Goal: Use online tool/utility: Utilize a website feature to perform a specific function

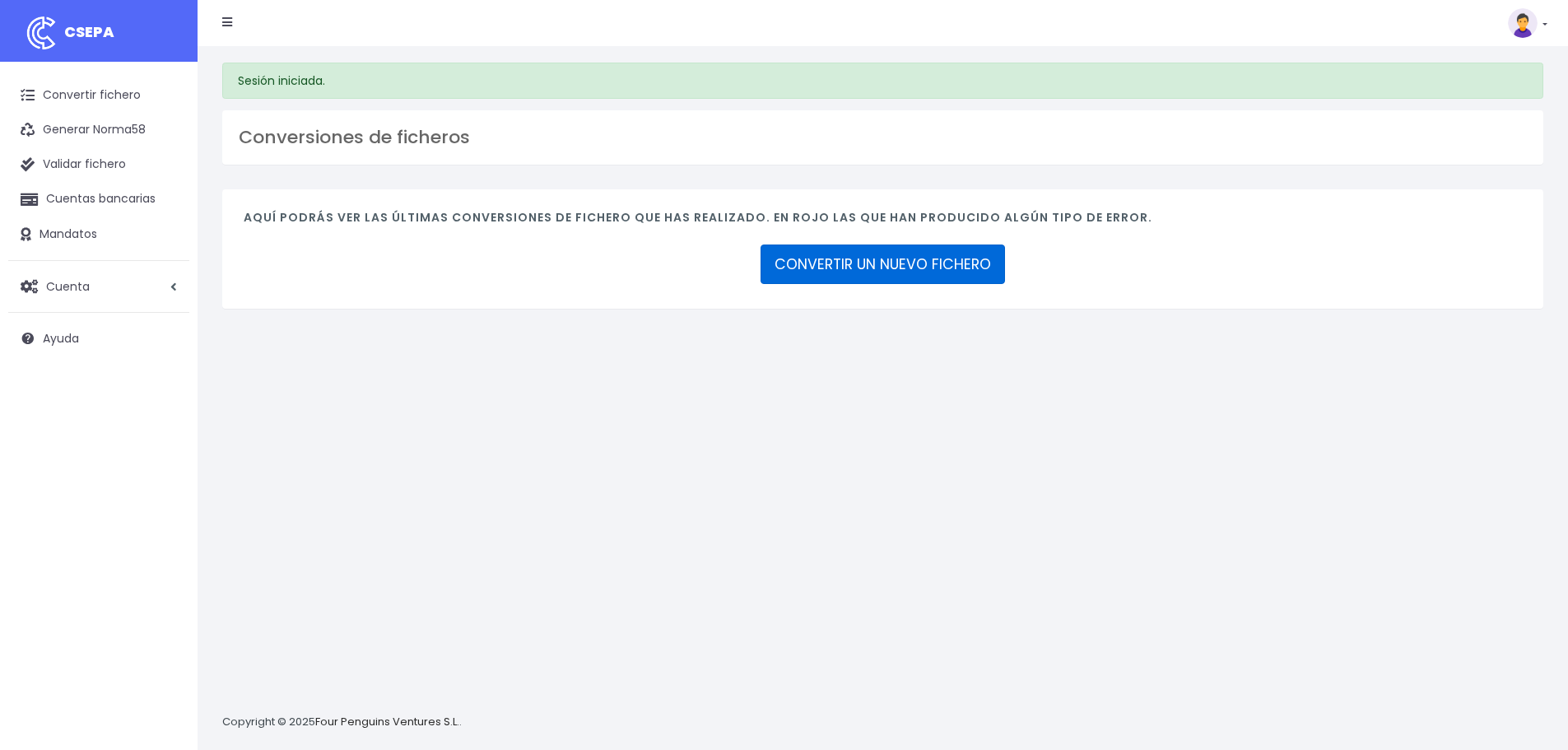
click at [862, 273] on link "CONVERTIR UN NUEVO FICHERO" at bounding box center [882, 264] width 244 height 40
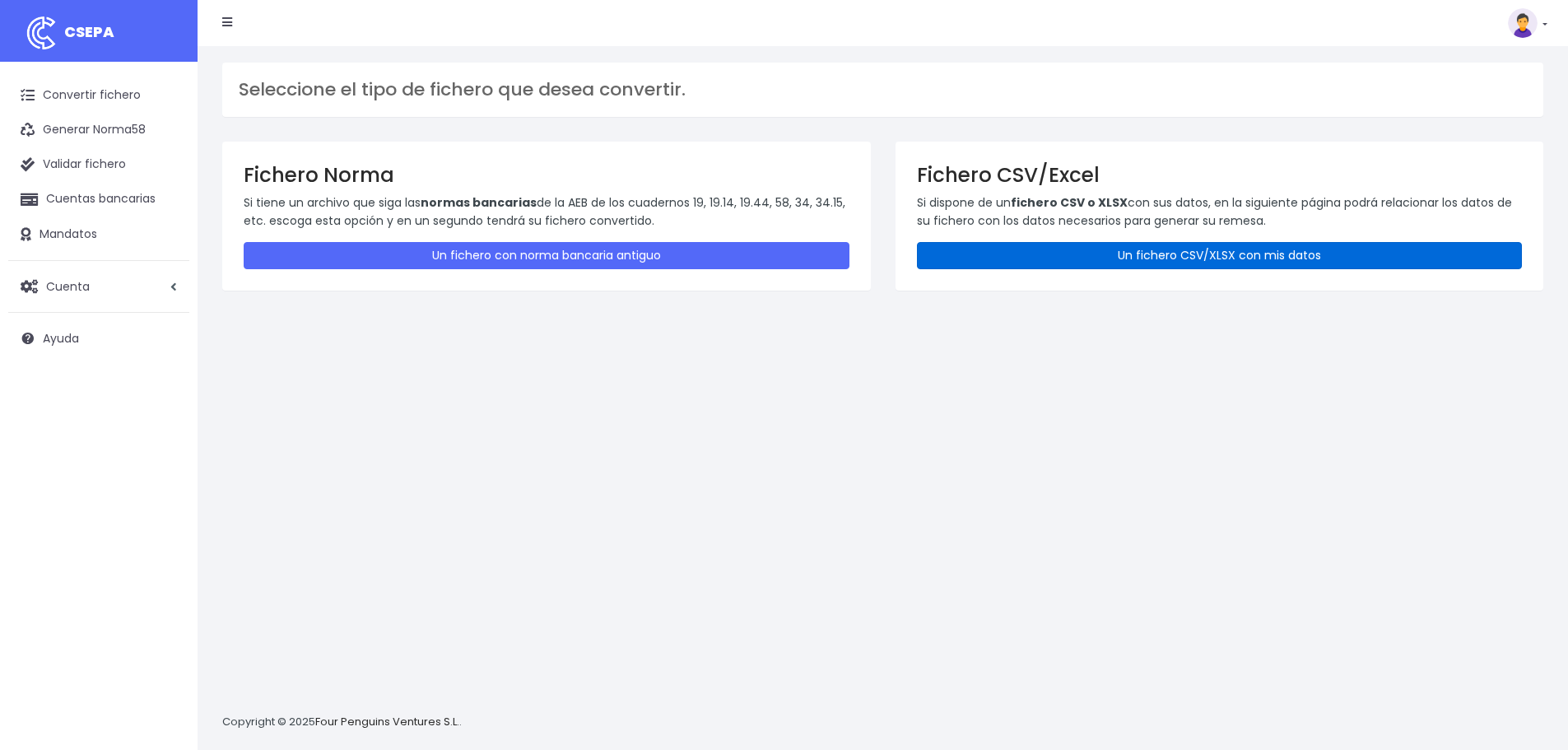
click at [1135, 260] on link "Un fichero CSV/XLSX con mis datos" at bounding box center [1219, 255] width 606 height 28
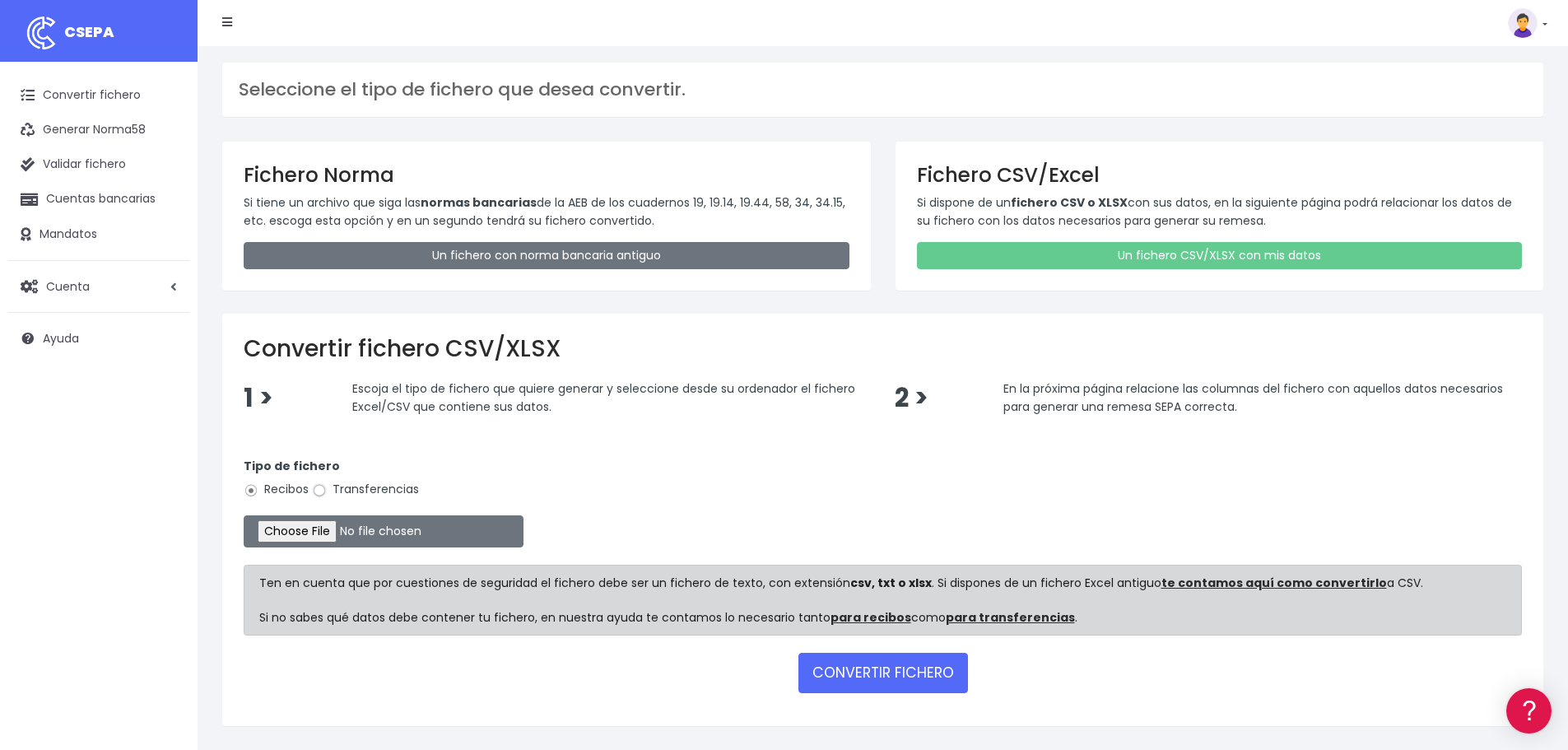
click at [326, 489] on input "Transferencias" at bounding box center [319, 490] width 15 height 15
radio input "true"
click at [329, 533] on input "file" at bounding box center [383, 531] width 279 height 32
type input "C:\fakepath\transferencias-2025-09-12.csv"
click at [909, 667] on button "CONVERTIR FICHERO" at bounding box center [883, 673] width 169 height 40
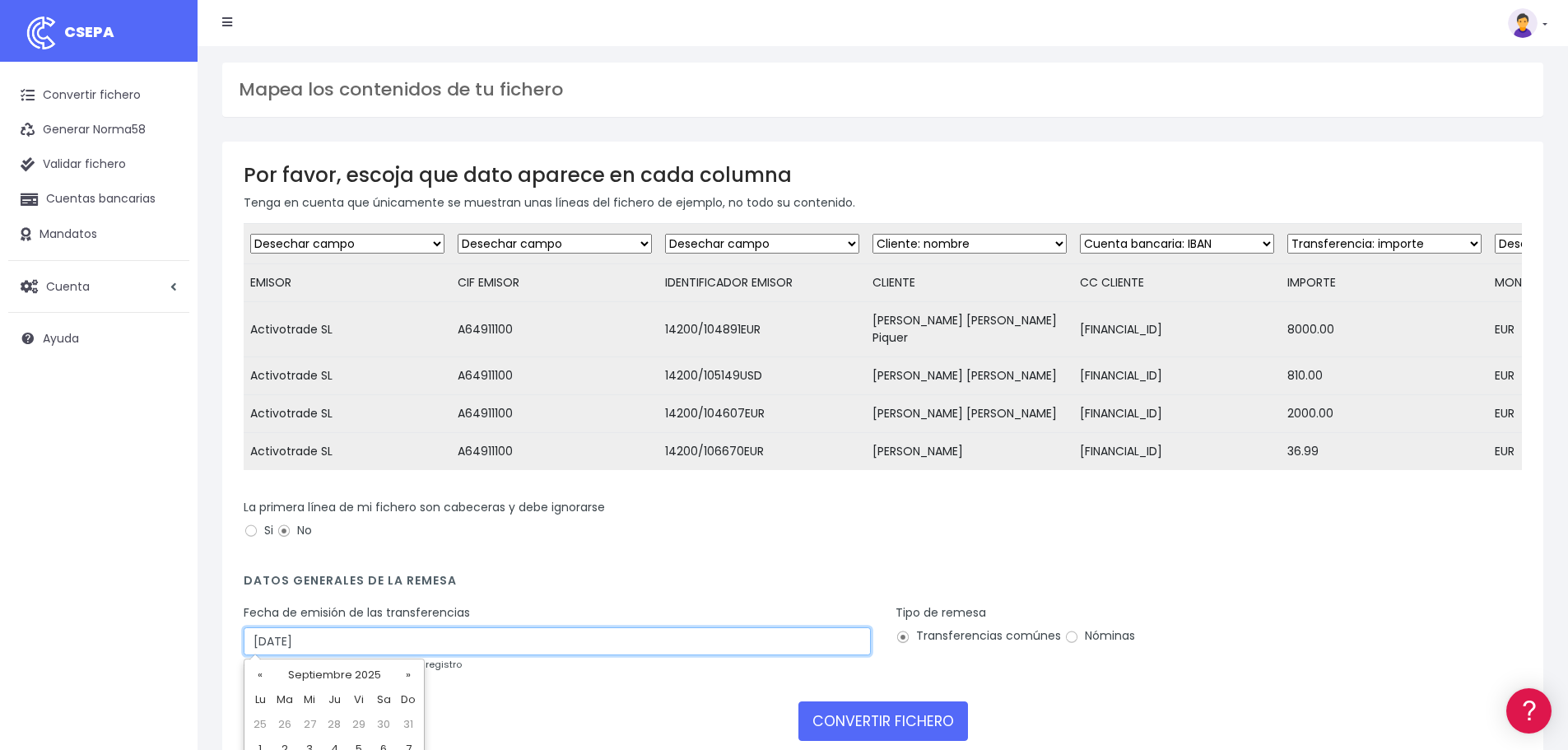
click at [328, 630] on input "17/09/2025" at bounding box center [556, 641] width 627 height 28
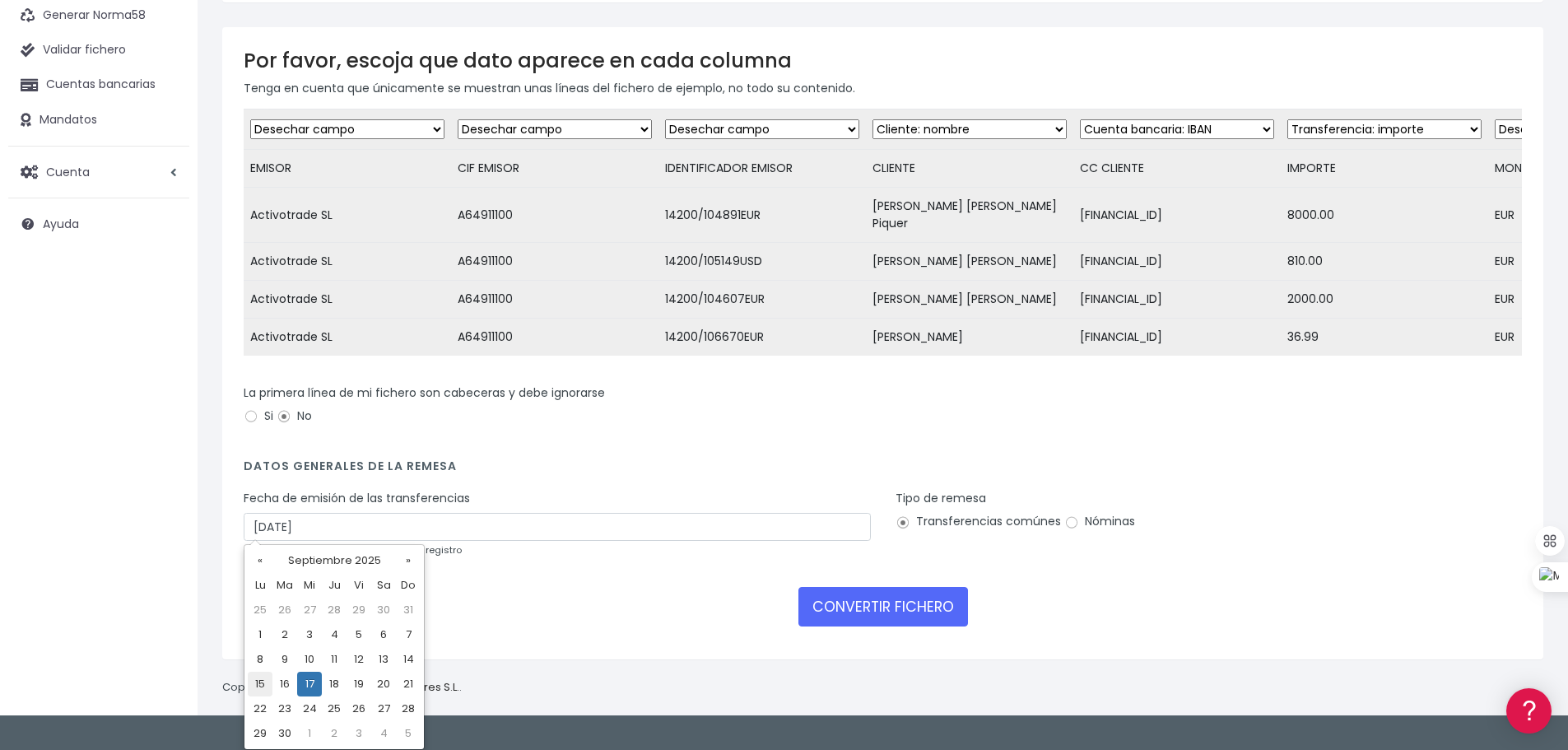
click at [262, 685] on td "15" at bounding box center [260, 684] width 25 height 25
type input "15/09/2025"
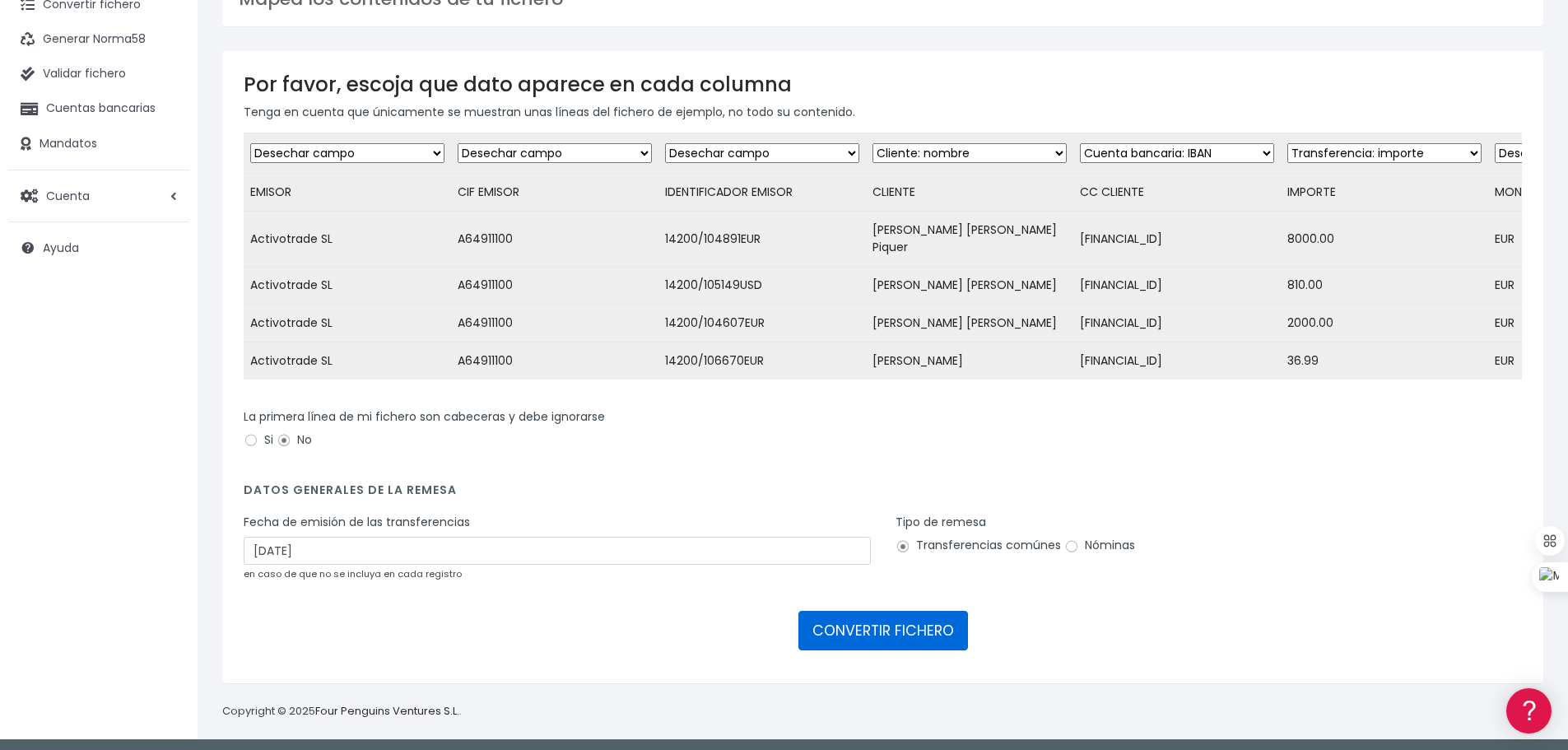
click at [887, 628] on button "CONVERTIR FICHERO" at bounding box center [883, 630] width 169 height 40
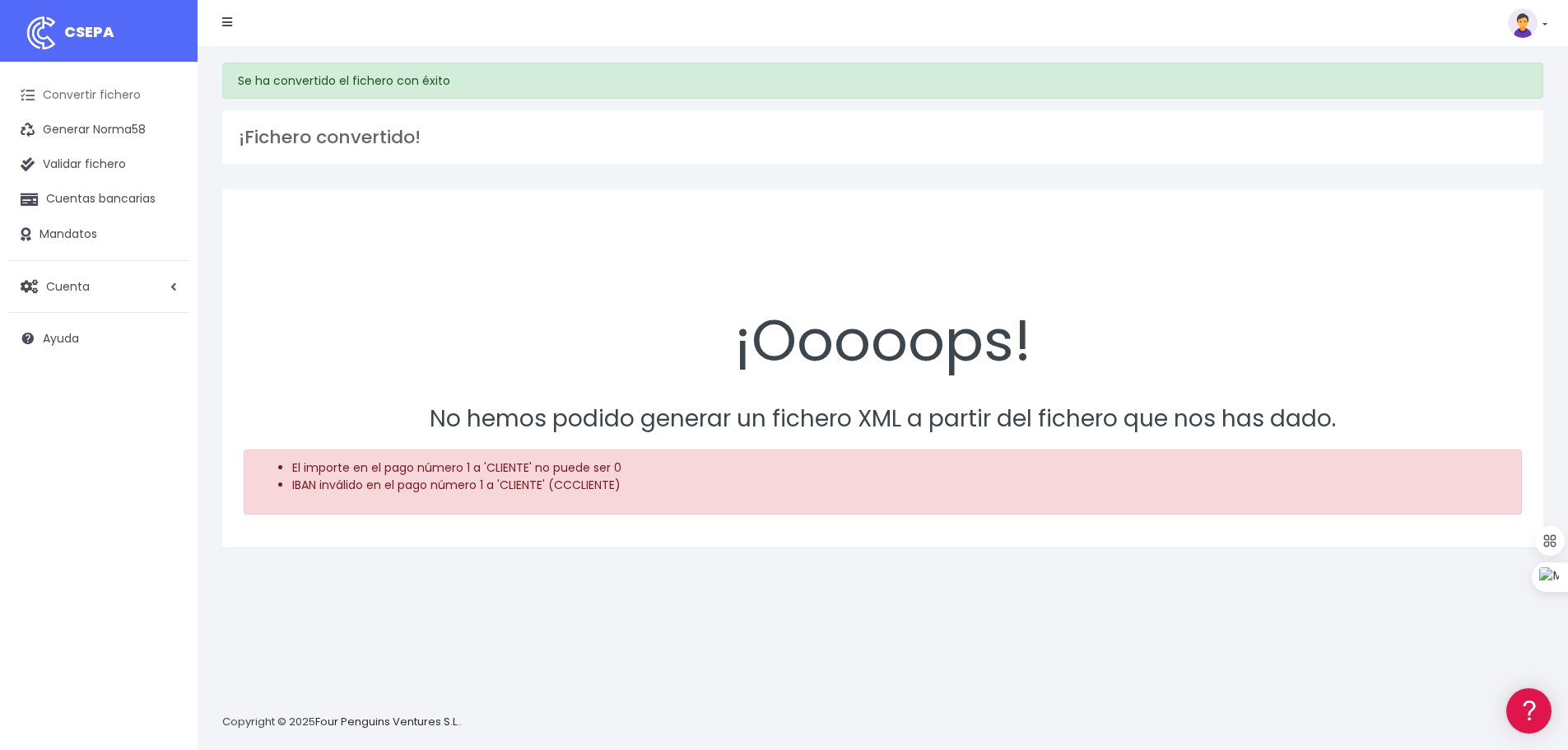
click at [86, 91] on link "Convertir fichero" at bounding box center [99, 95] width 181 height 34
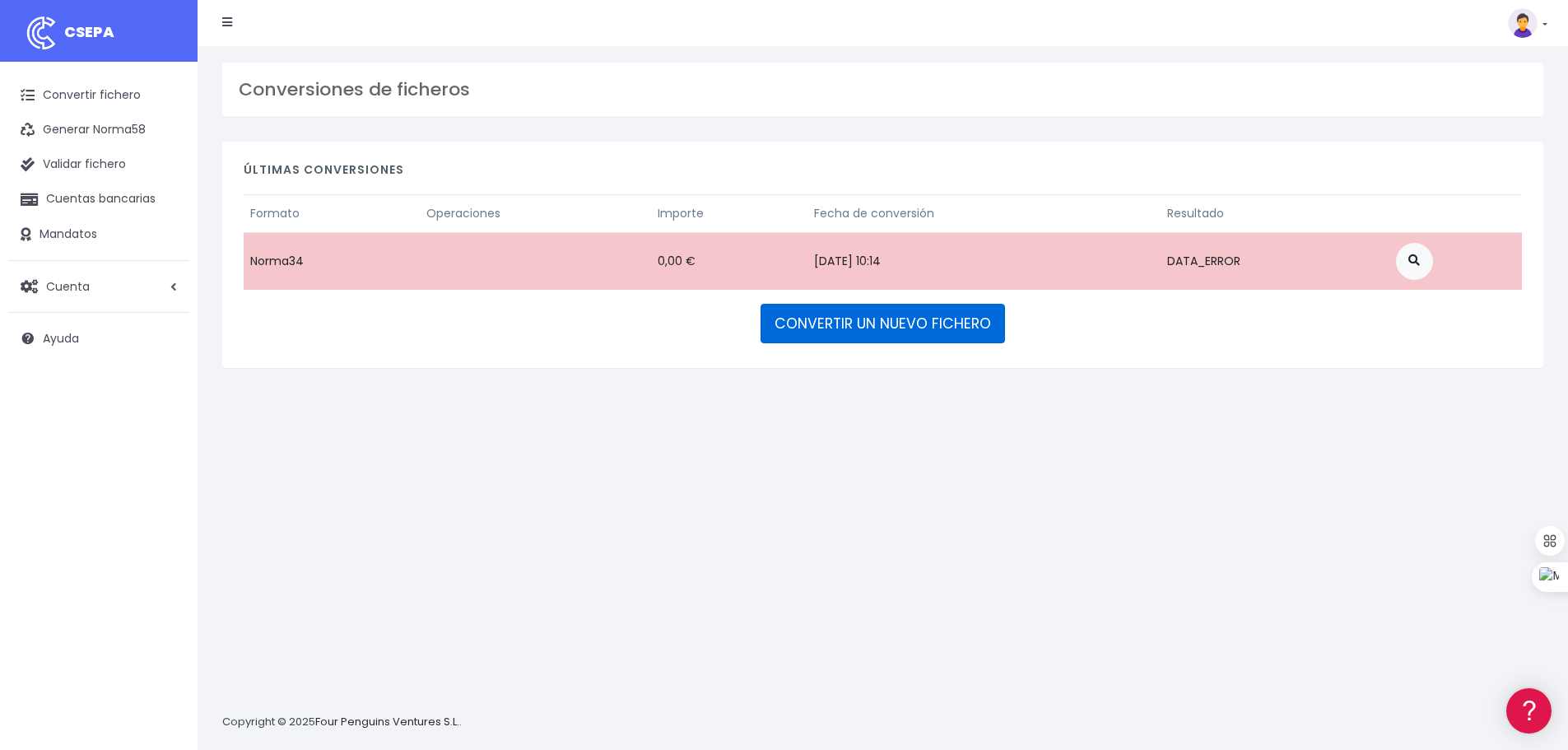
click at [861, 323] on link "CONVERTIR UN NUEVO FICHERO" at bounding box center [882, 323] width 244 height 40
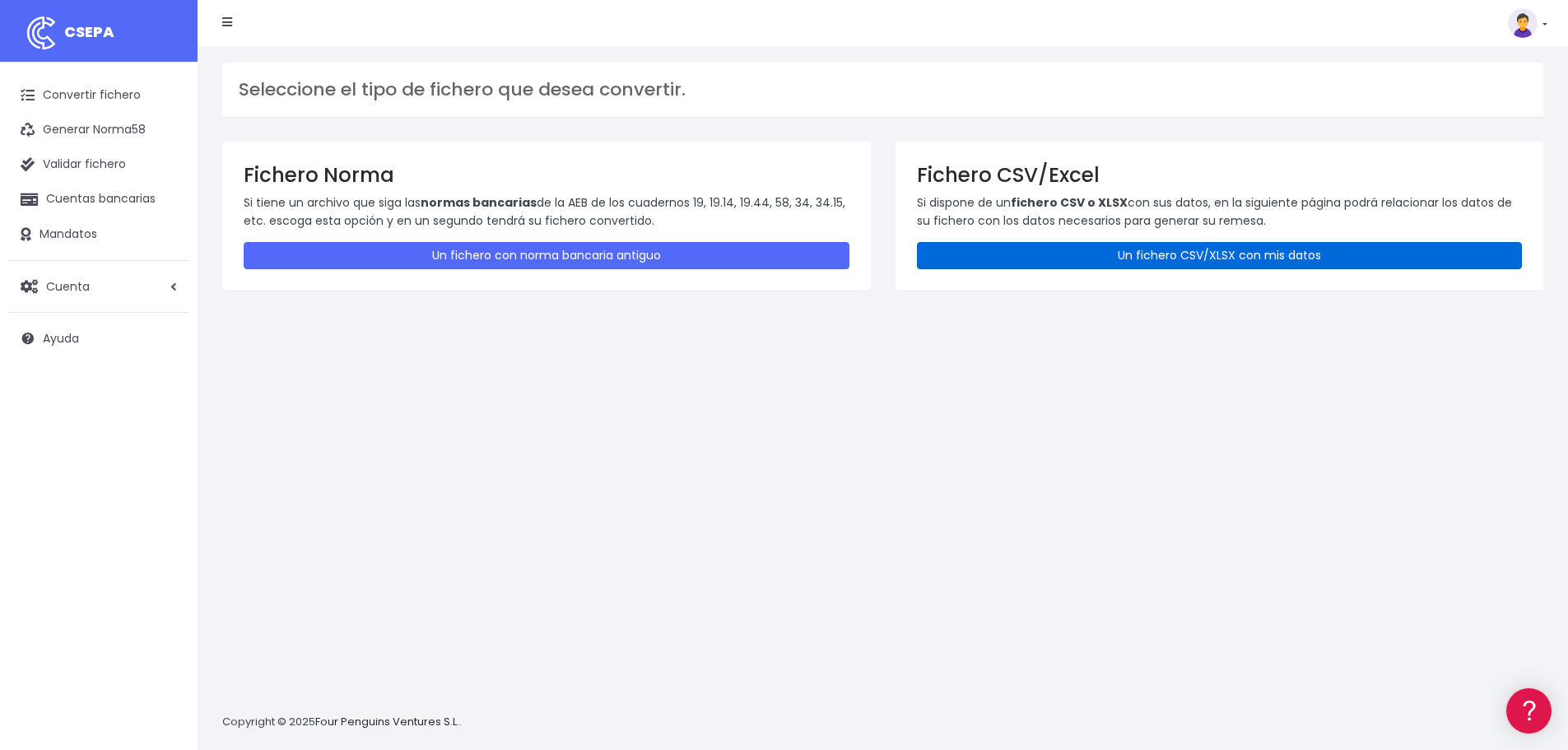
click at [1155, 245] on link "Un fichero CSV/XLSX con mis datos" at bounding box center [1219, 255] width 606 height 28
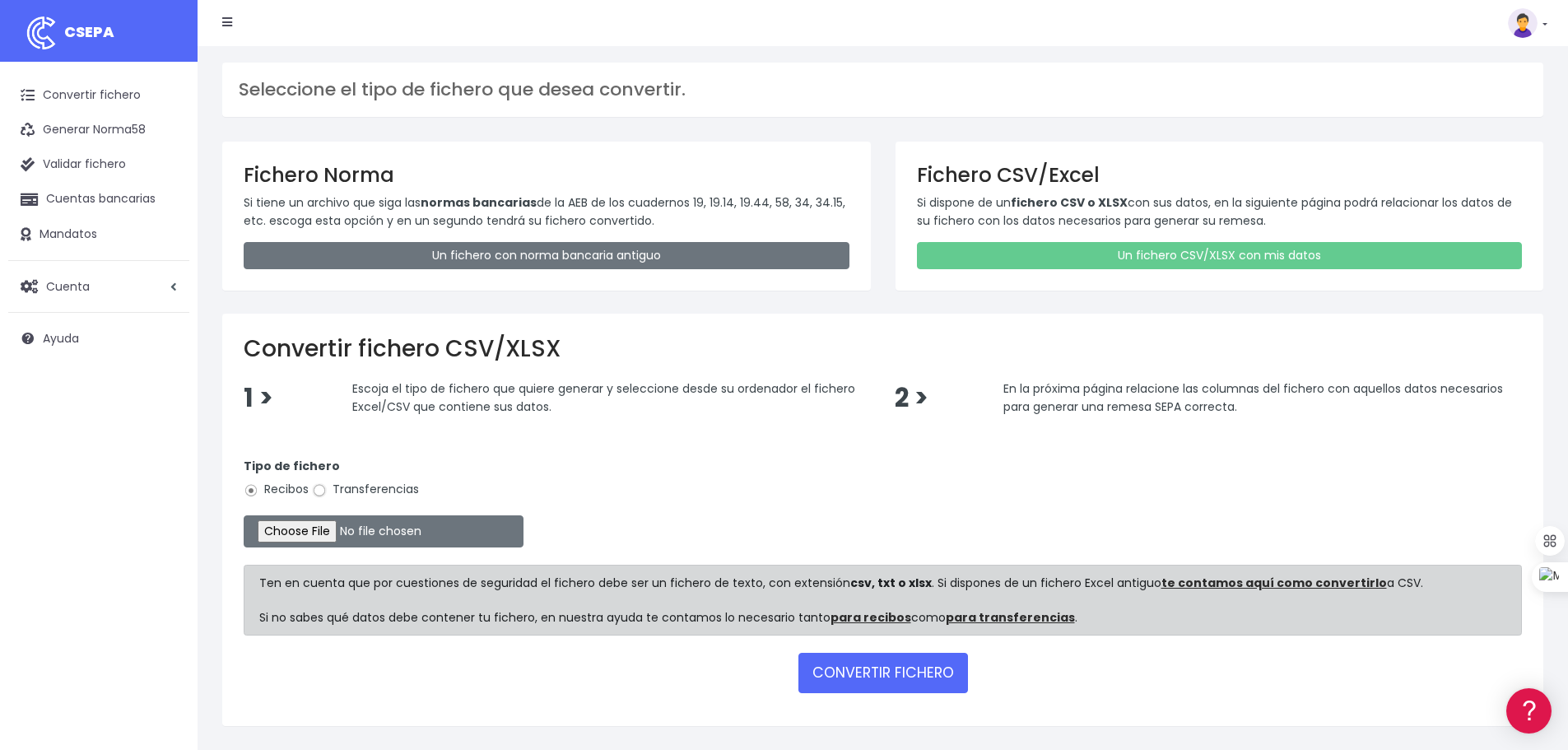
drag, startPoint x: 315, startPoint y: 487, endPoint x: 323, endPoint y: 496, distance: 12.0
click at [316, 487] on input "Transferencias" at bounding box center [319, 490] width 15 height 15
radio input "true"
click at [334, 527] on input "file" at bounding box center [383, 531] width 279 height 32
type input "C:\fakepath\transferencias-2025-09-12.csv"
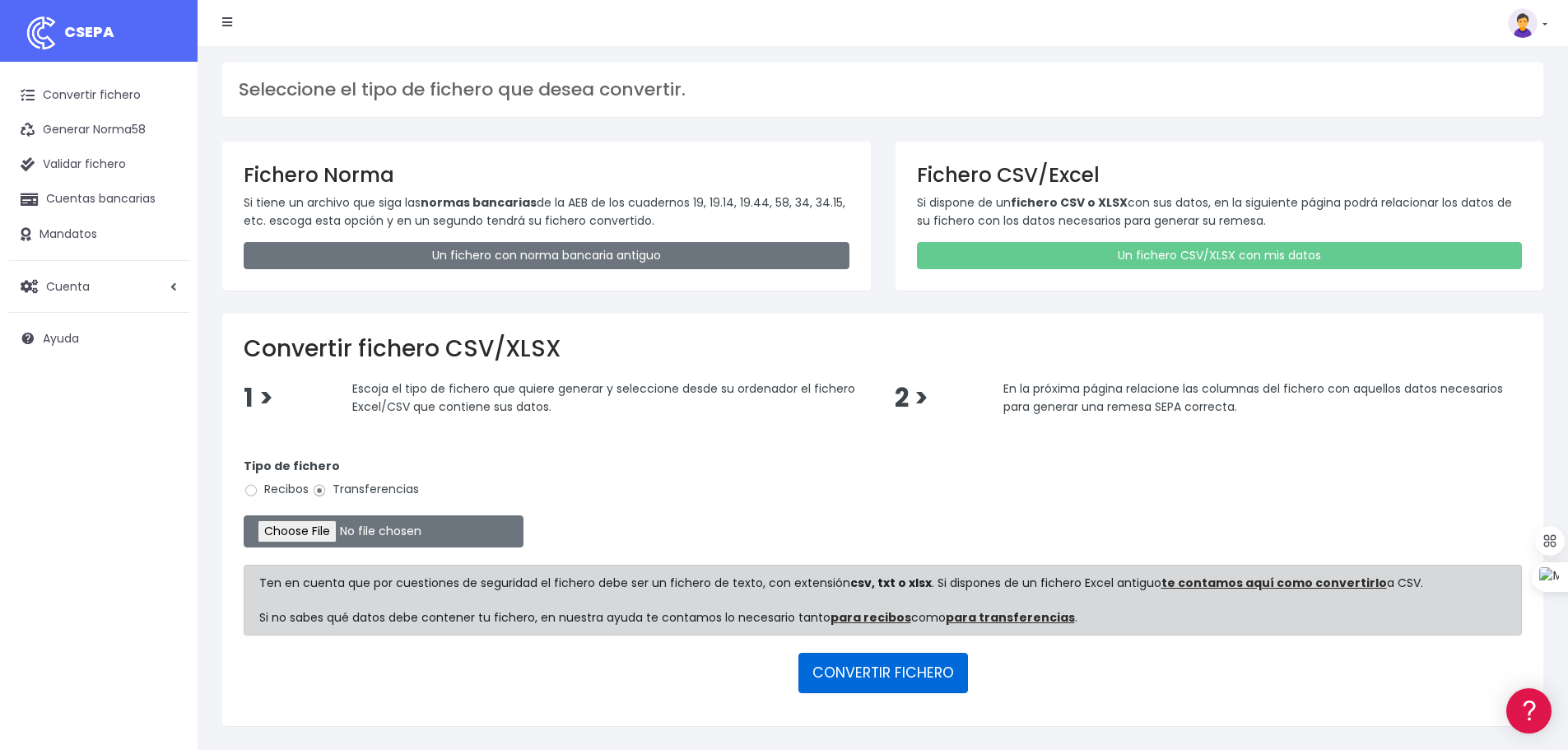
click at [867, 673] on button "CONVERTIR FICHERO" at bounding box center [883, 673] width 169 height 40
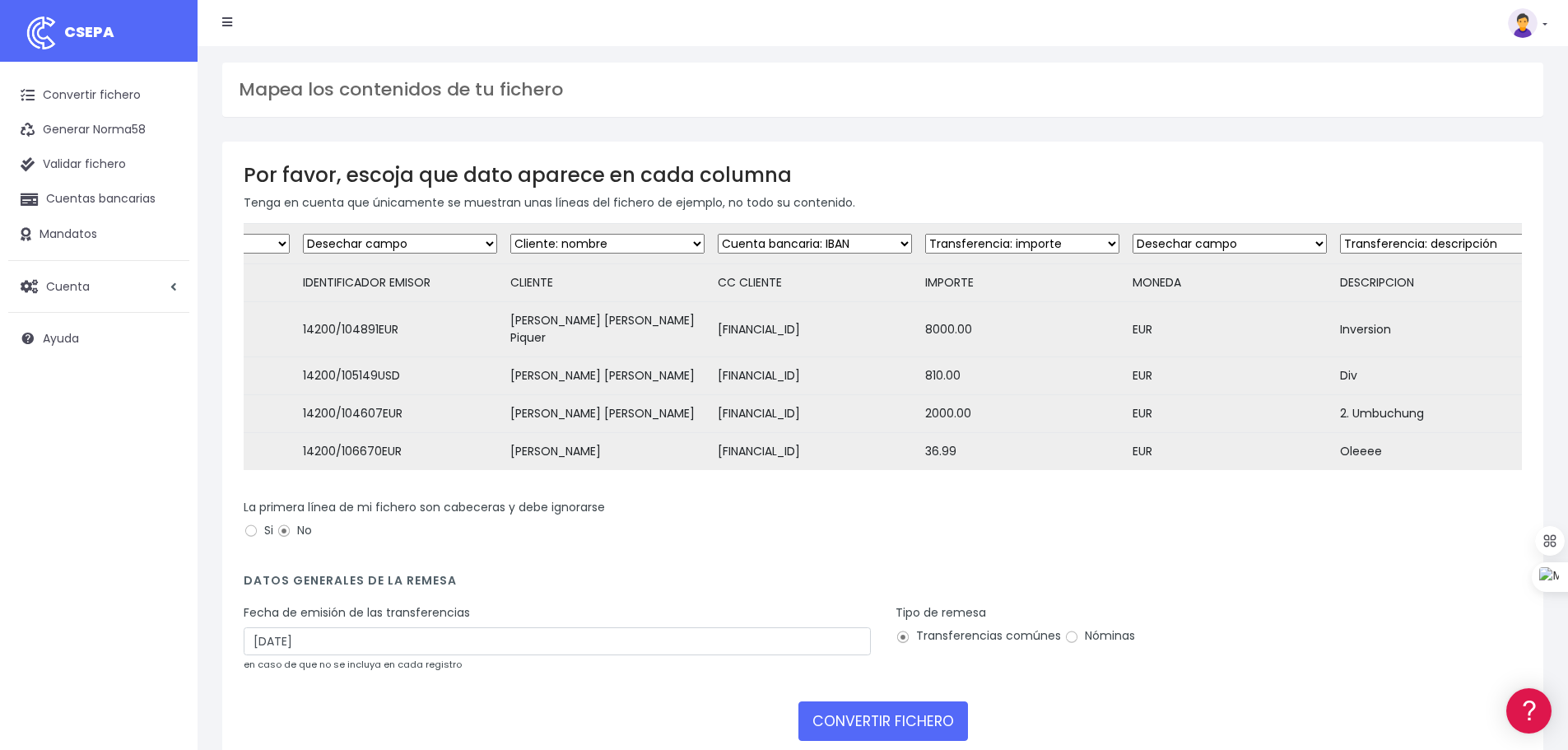
scroll to position [0, 374]
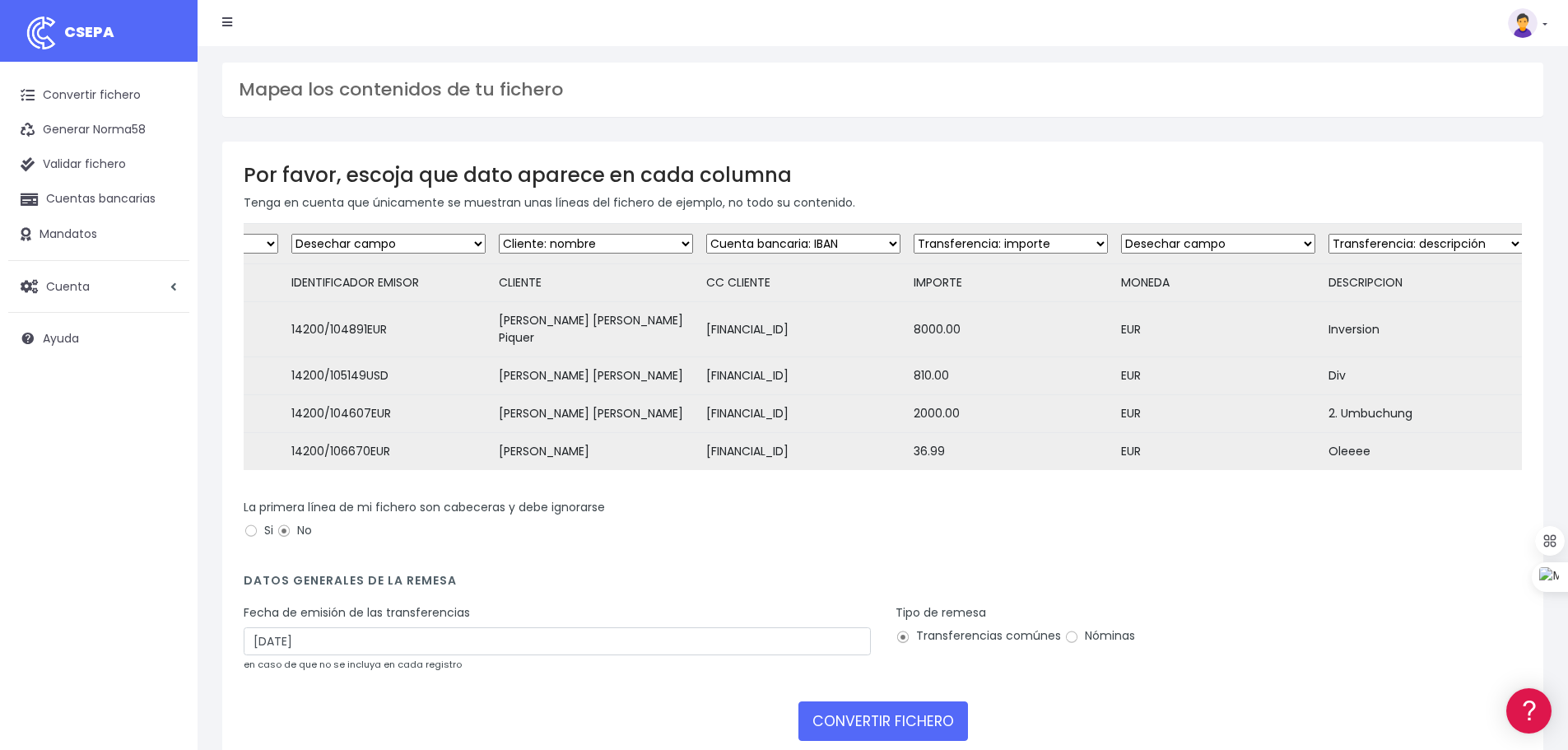
click at [1176, 245] on select "Desechar campo Cliente: nombre Cliente: DNI Cliente: Email Cliente: referencia …" at bounding box center [1218, 243] width 194 height 20
click at [1178, 240] on select "Desechar campo Cliente: nombre Cliente: DNI Cliente: Email Cliente: referencia …" at bounding box center [1218, 243] width 194 height 20
click at [1265, 597] on form "Desechar campo Cliente: nombre Cliente: DNI Cliente: Email Cliente: referencia …" at bounding box center [882, 488] width 1278 height 530
click at [1069, 243] on select "Desechar campo Cliente: nombre Cliente: DNI Cliente: Email Cliente: referencia …" at bounding box center [1011, 243] width 194 height 20
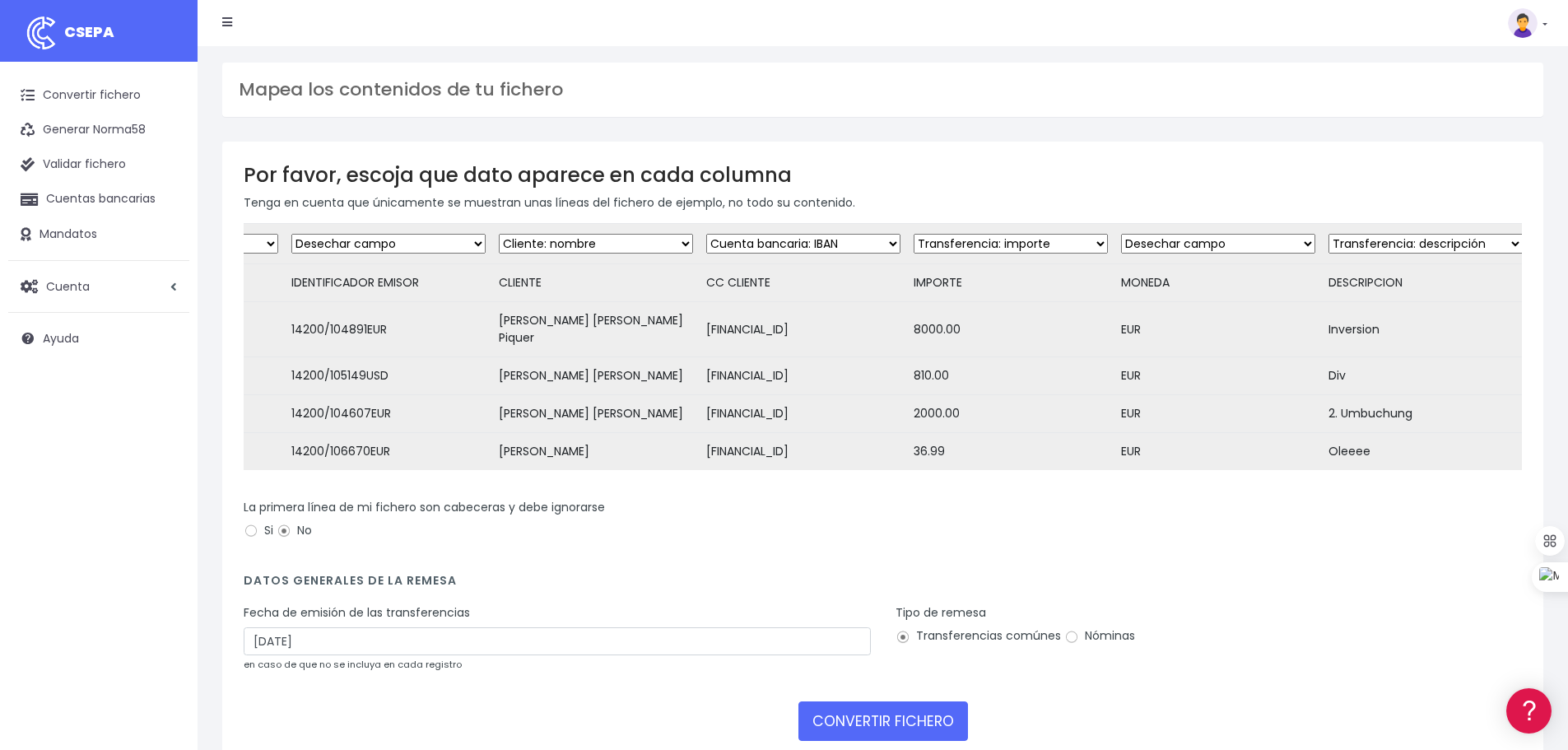
click at [1069, 243] on select "Desechar campo Cliente: nombre Cliente: DNI Cliente: Email Cliente: referencia …" at bounding box center [1011, 243] width 194 height 20
click at [826, 236] on select "Desechar campo Cliente: nombre Cliente: DNI Cliente: Email Cliente: referencia …" at bounding box center [803, 243] width 194 height 20
click at [629, 247] on select "Desechar campo Cliente: nombre Cliente: DNI Cliente: Email Cliente: referencia …" at bounding box center [596, 243] width 194 height 20
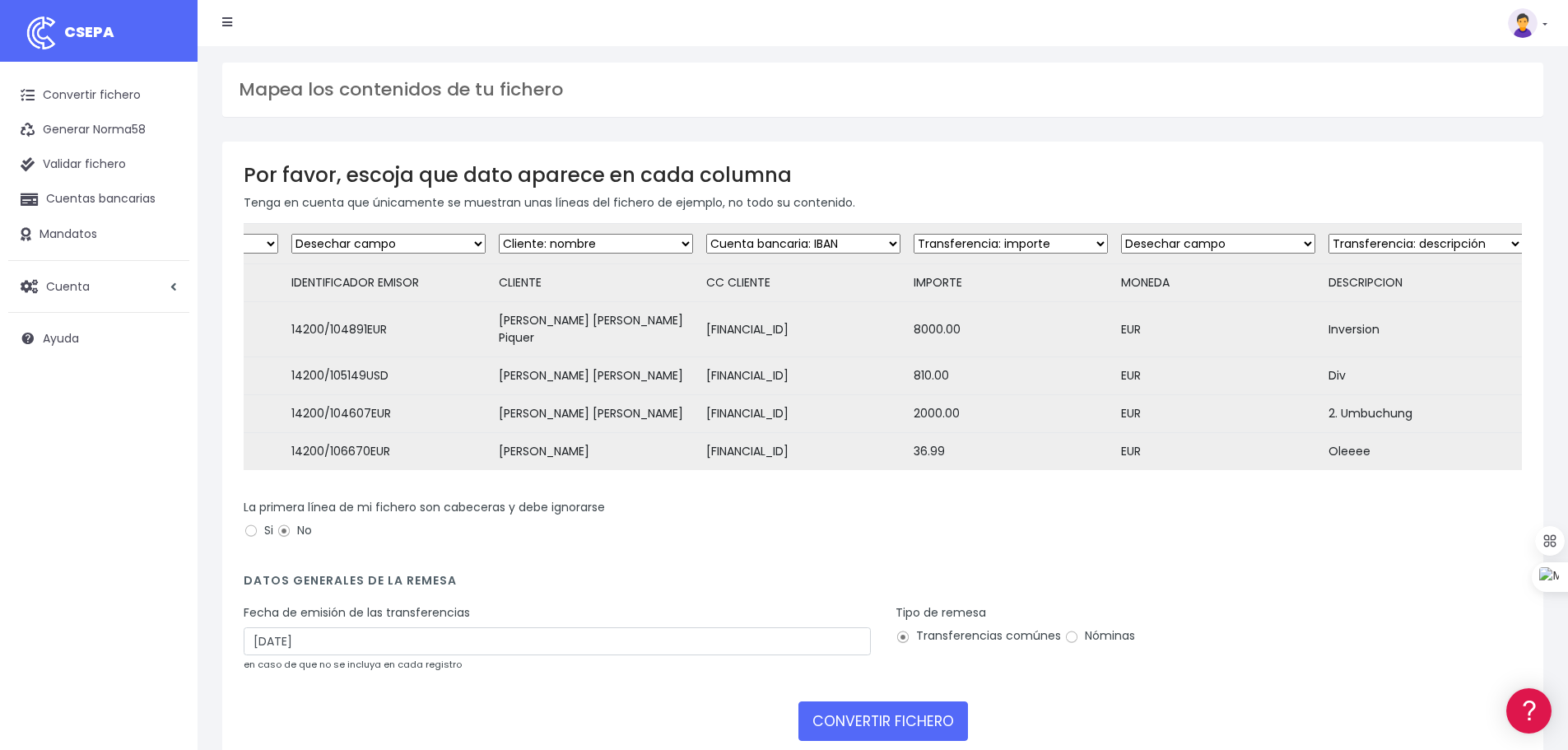
scroll to position [0, 0]
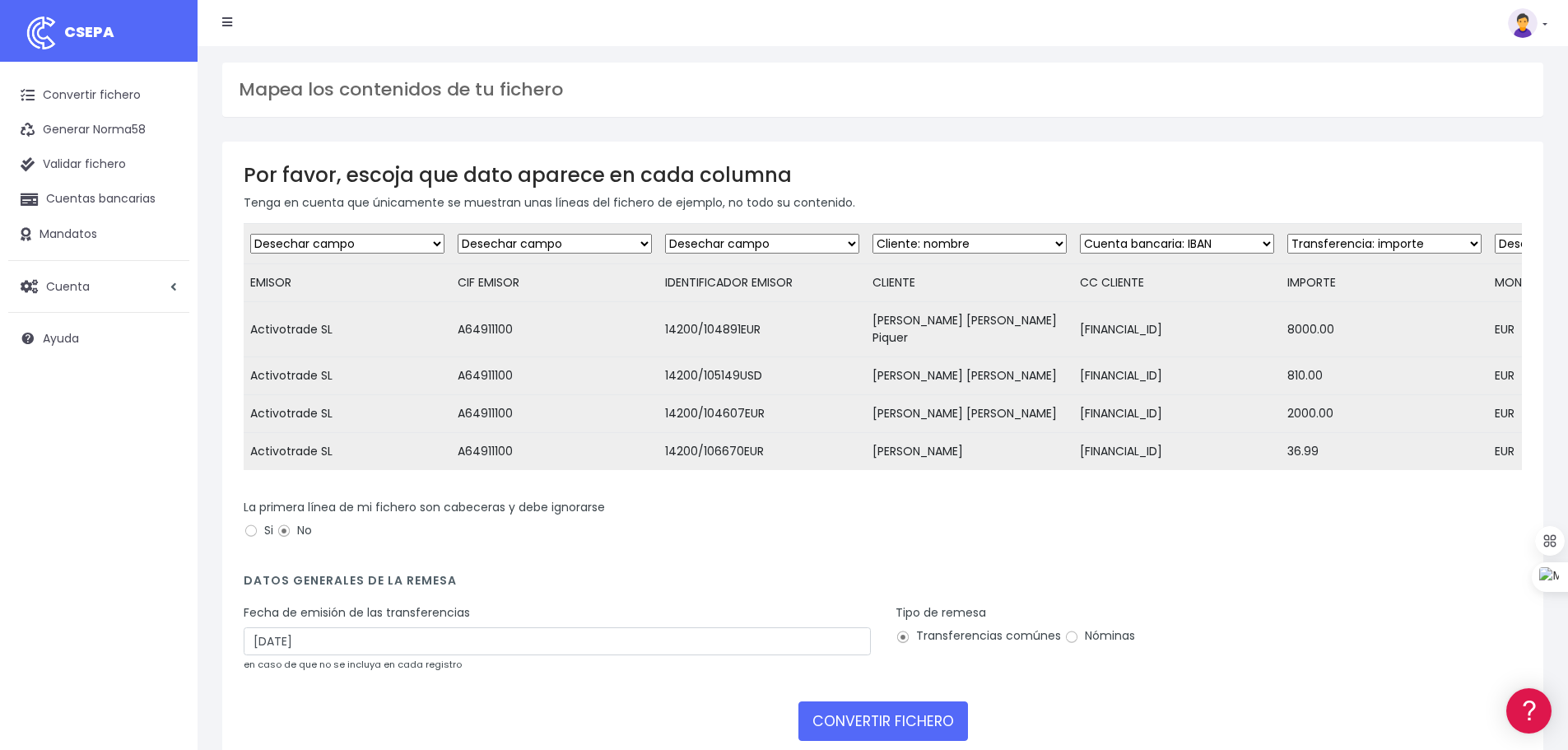
click at [837, 242] on select "Desechar campo Cliente: nombre Cliente: DNI Cliente: Email Cliente: referencia …" at bounding box center [762, 243] width 194 height 20
click at [1003, 241] on select "Desechar campo Cliente: nombre Cliente: DNI Cliente: Email Cliente: referencia …" at bounding box center [970, 243] width 194 height 20
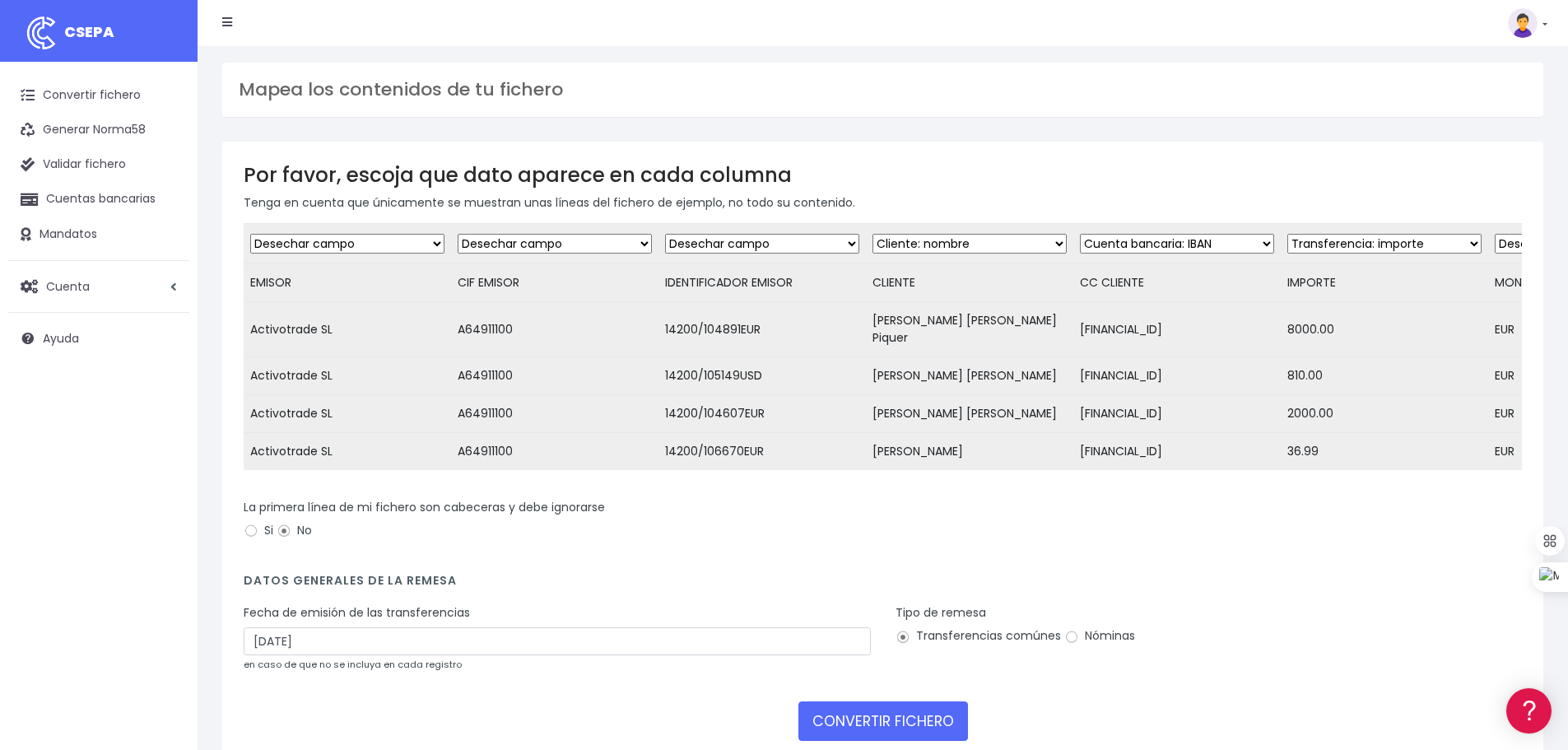
click at [1003, 241] on select "Desechar campo Cliente: nombre Cliente: DNI Cliente: Email Cliente: referencia …" at bounding box center [970, 243] width 194 height 20
click at [773, 246] on select "Desechar campo Cliente: nombre Cliente: DNI Cliente: Email Cliente: referencia …" at bounding box center [762, 243] width 194 height 20
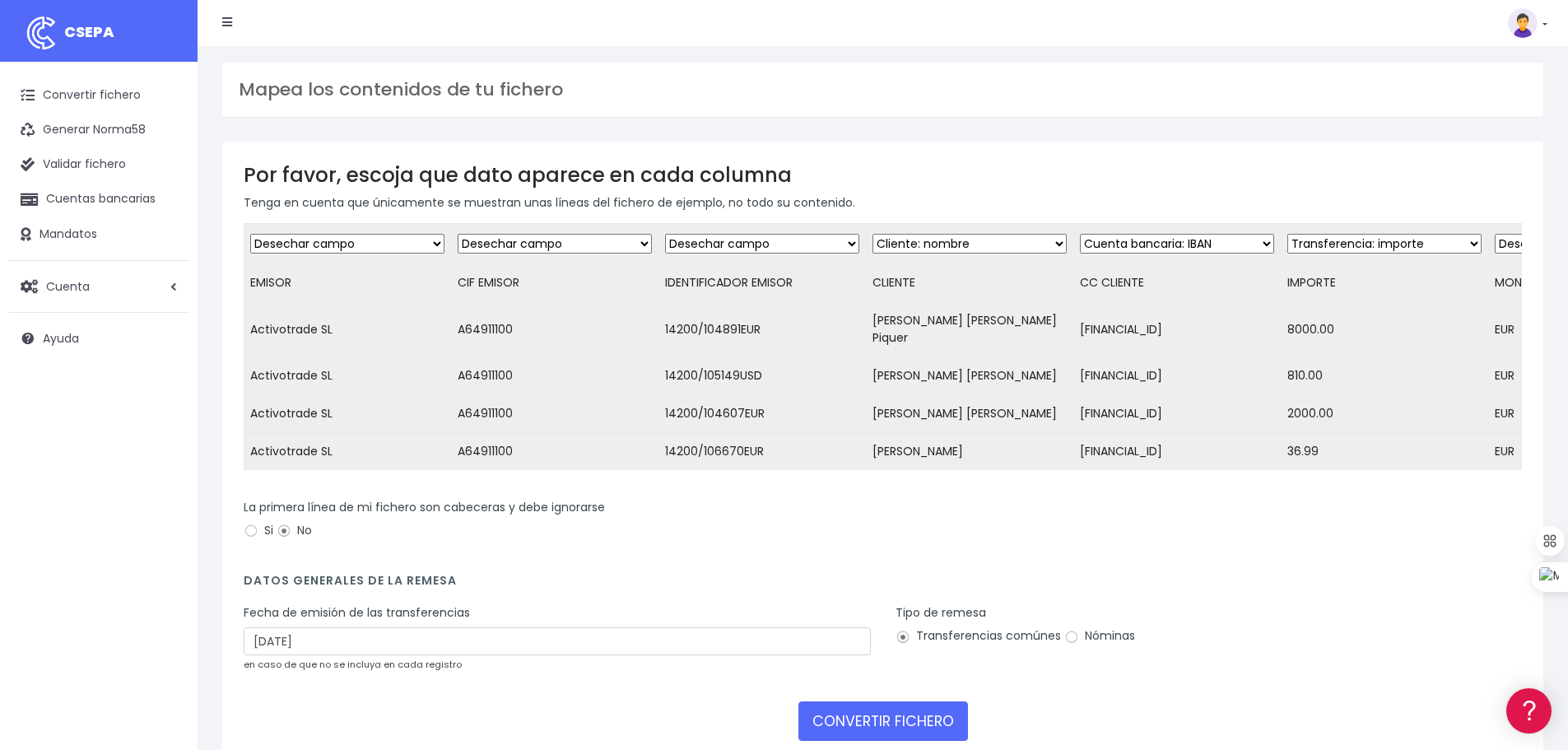
click at [989, 544] on div "La primera línea de mi fichero son cabeceras y debe ignorarse Si No" at bounding box center [882, 527] width 1302 height 58
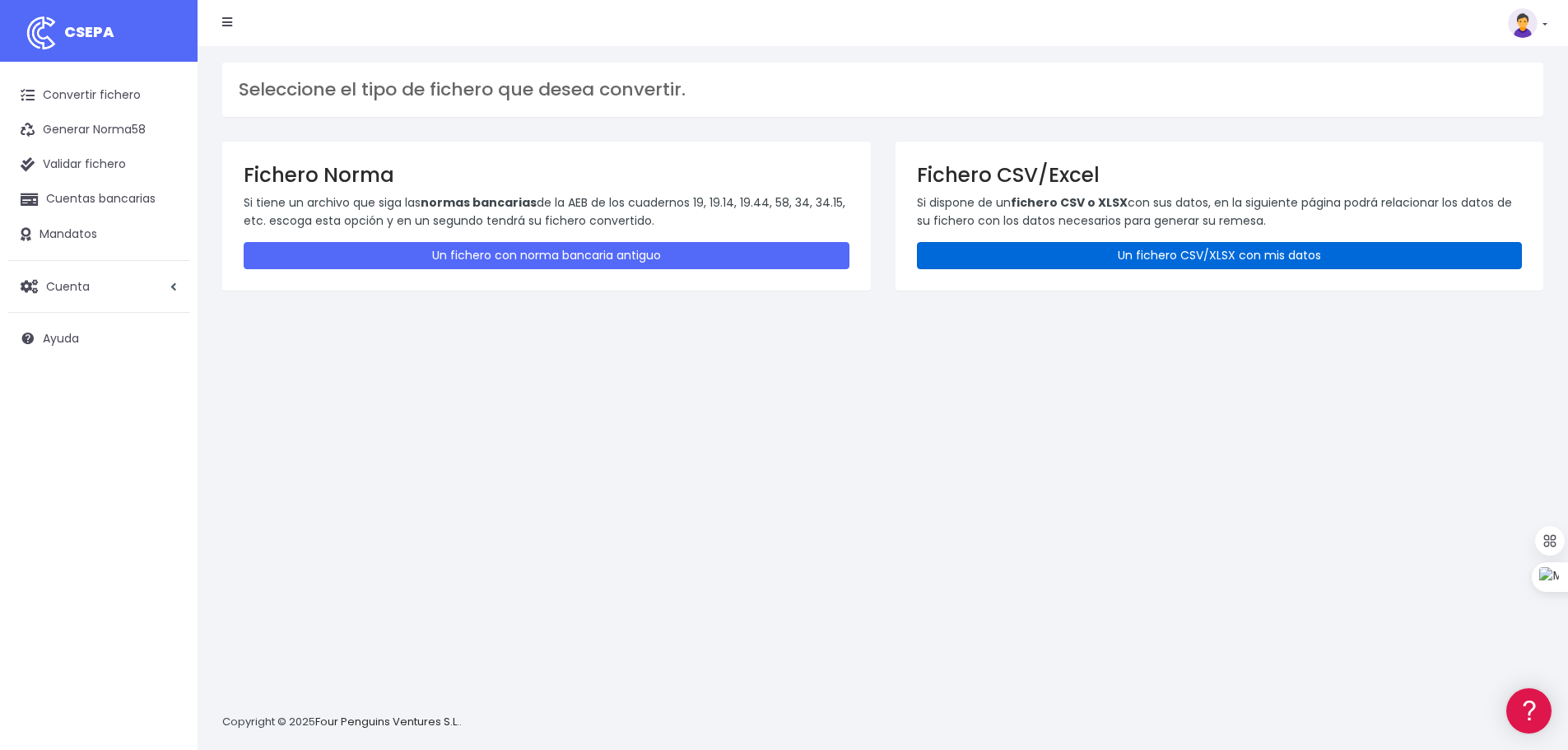
click at [1216, 253] on link "Un fichero CSV/XLSX con mis datos" at bounding box center [1219, 255] width 606 height 28
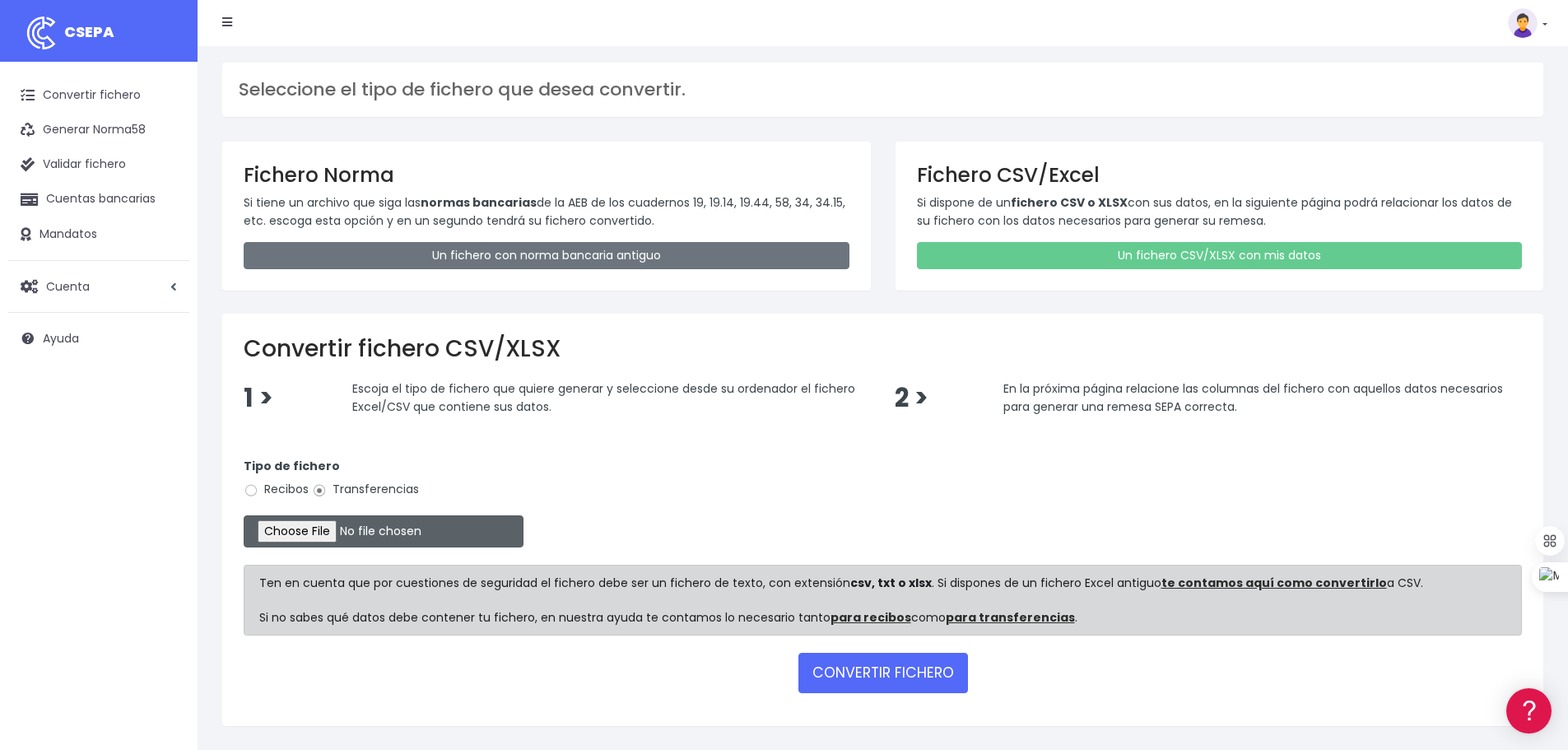
click at [342, 527] on input "file" at bounding box center [383, 531] width 279 height 32
type input "C:\fakepath\transferencias-2025-09-10.csv"
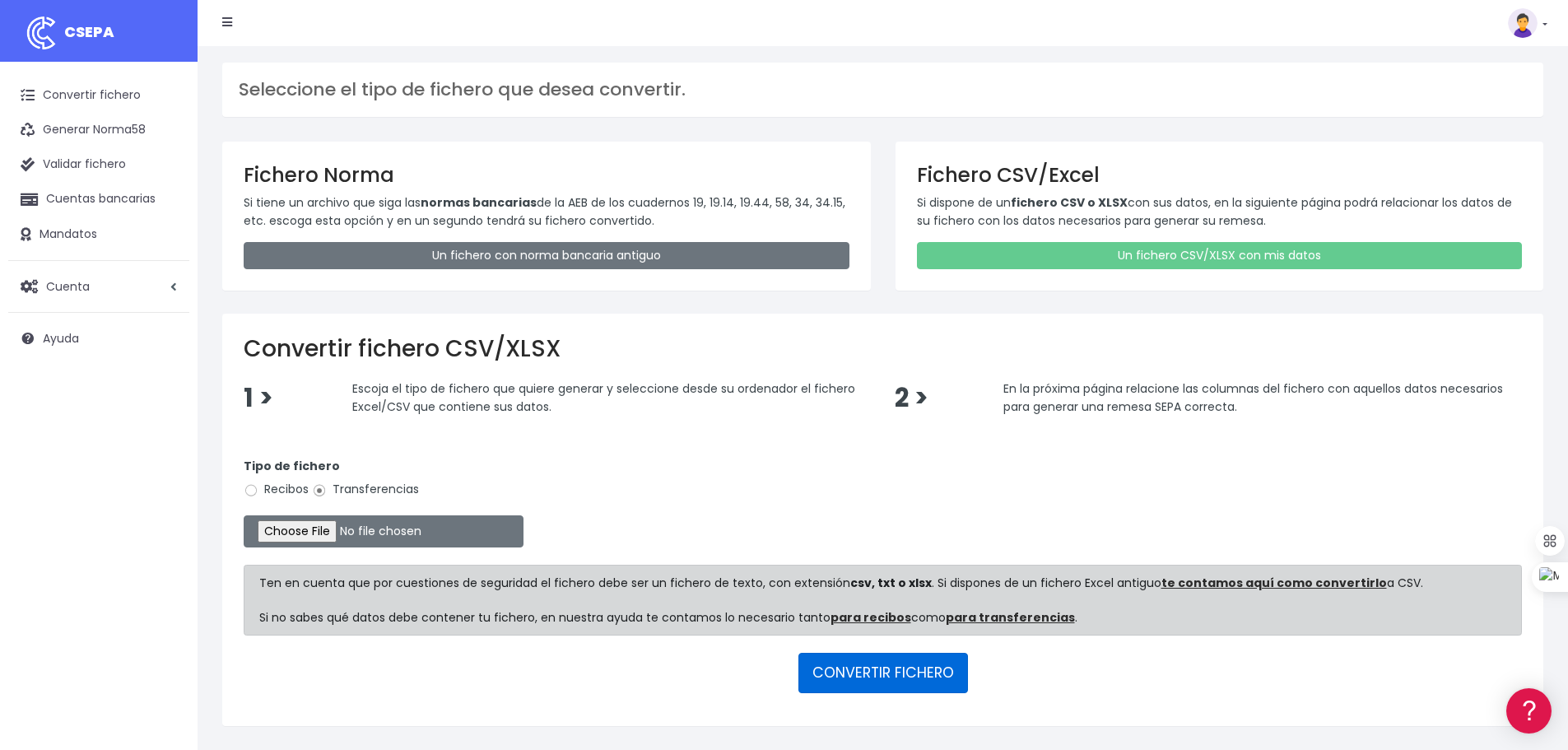
click at [867, 679] on button "CONVERTIR FICHERO" at bounding box center [883, 673] width 169 height 40
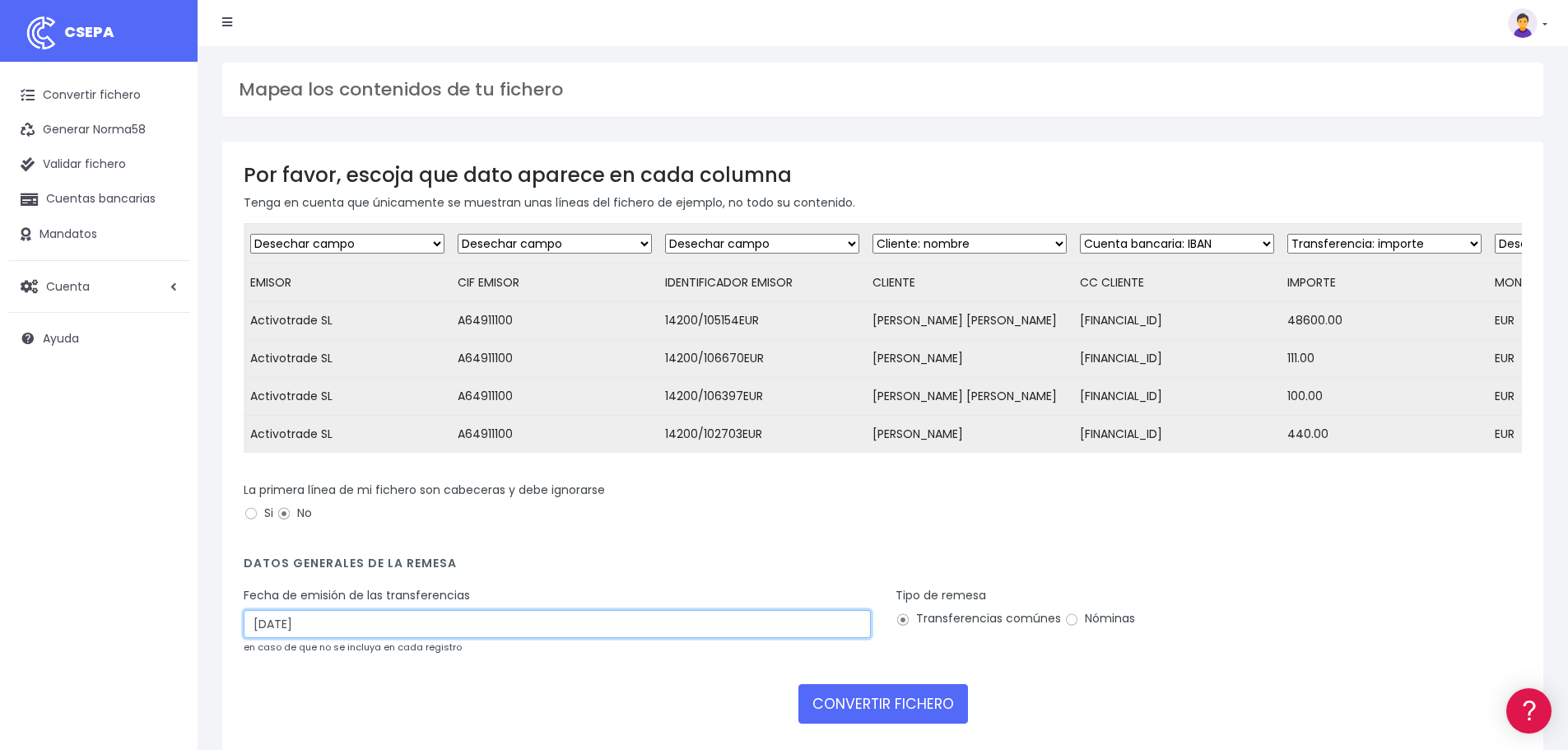
click at [272, 638] on input "17/09/2025" at bounding box center [556, 624] width 627 height 28
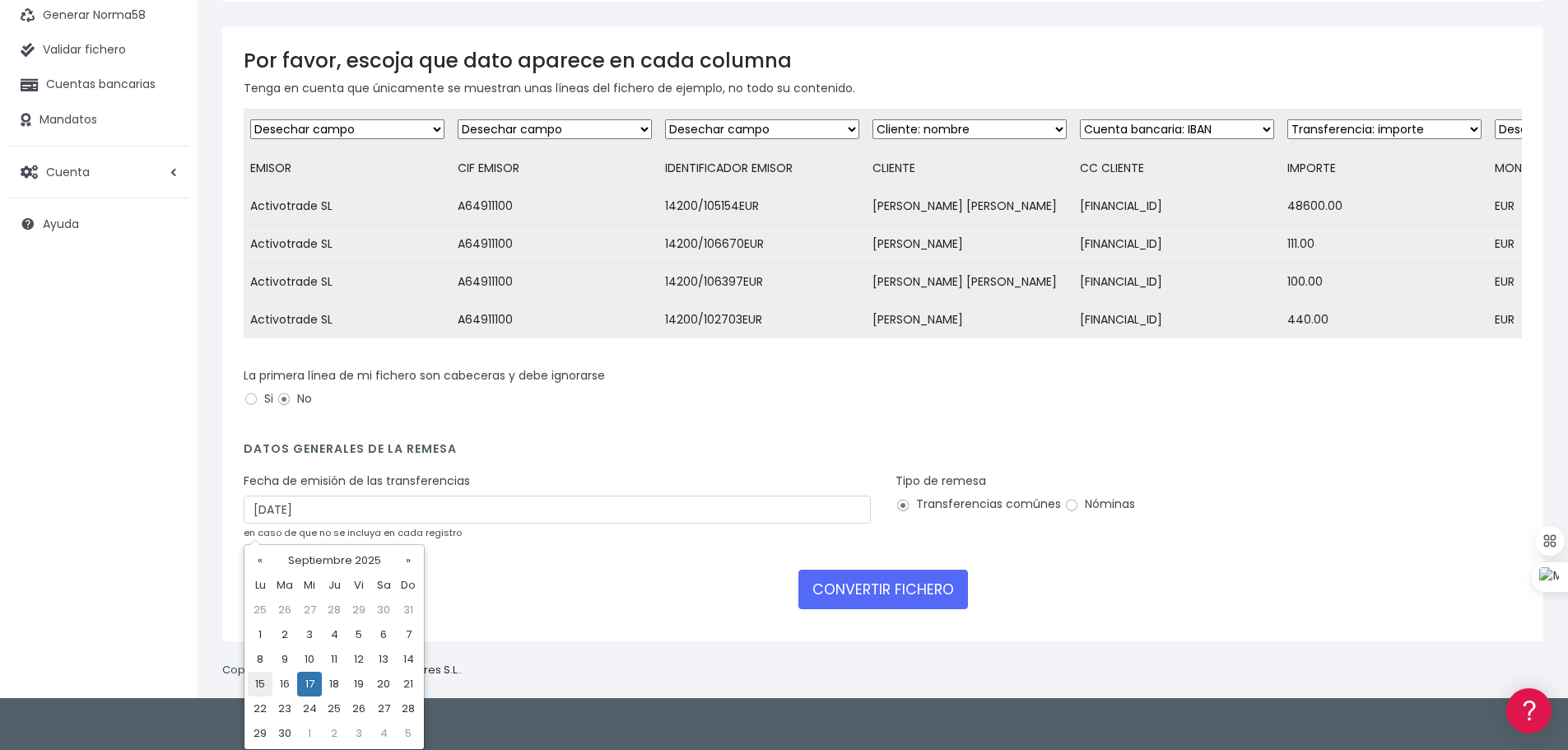
click at [260, 685] on td "15" at bounding box center [260, 684] width 25 height 25
type input "15/09/2025"
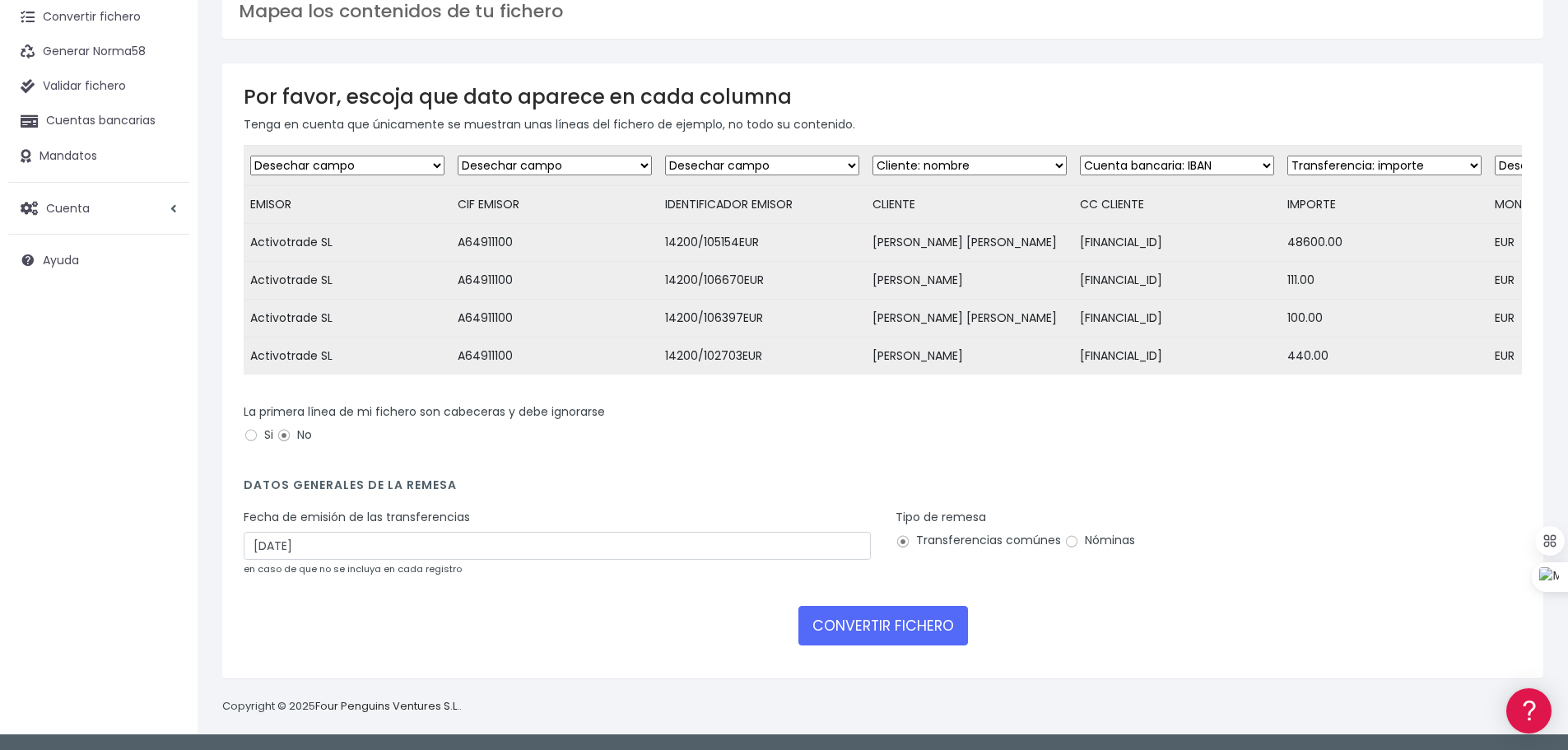
scroll to position [90, 0]
click at [891, 620] on button "CONVERTIR FICHERO" at bounding box center [883, 626] width 169 height 40
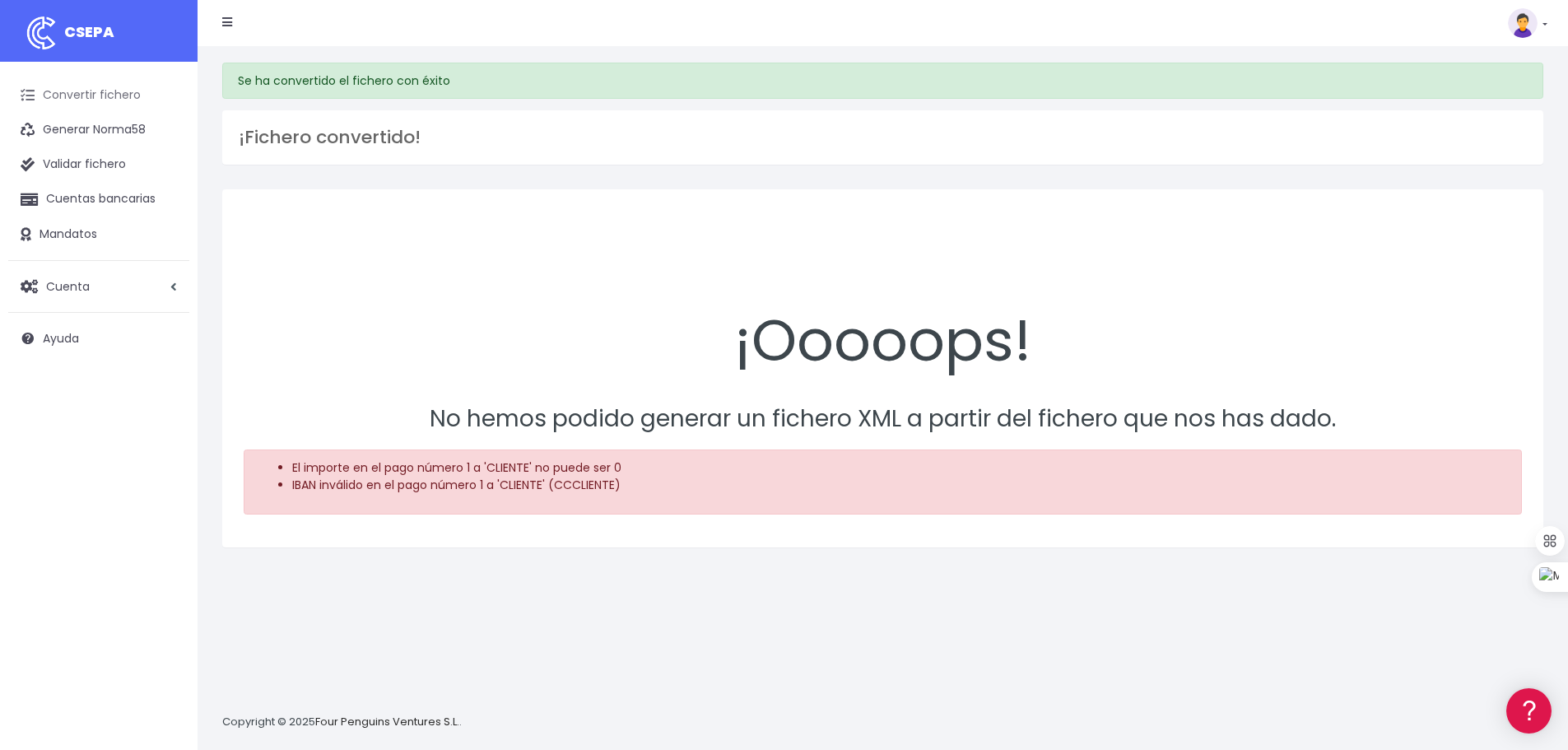
click at [64, 87] on link "Convertir fichero" at bounding box center [99, 95] width 181 height 34
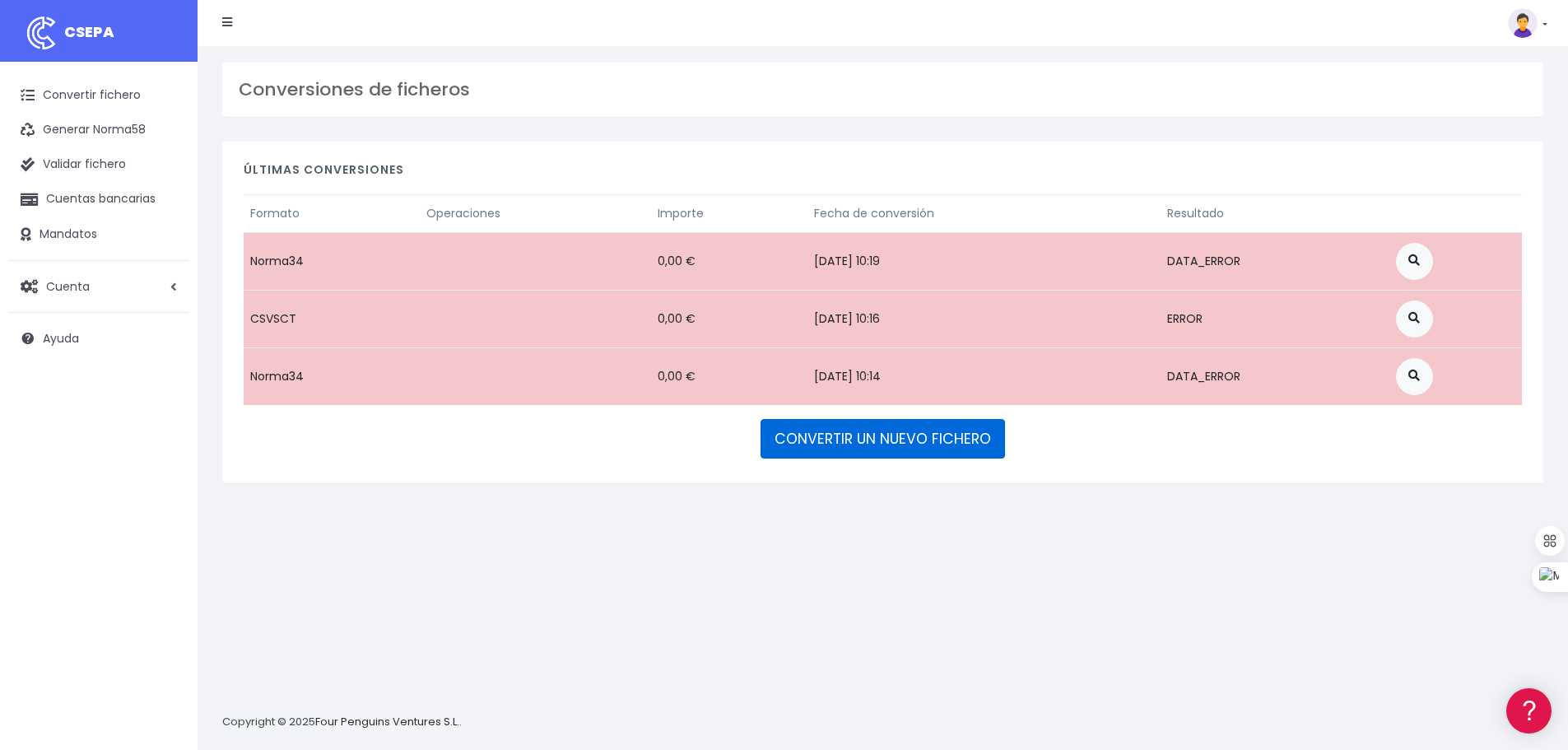
click at [888, 434] on link "CONVERTIR UN NUEVO FICHERO" at bounding box center [882, 439] width 244 height 40
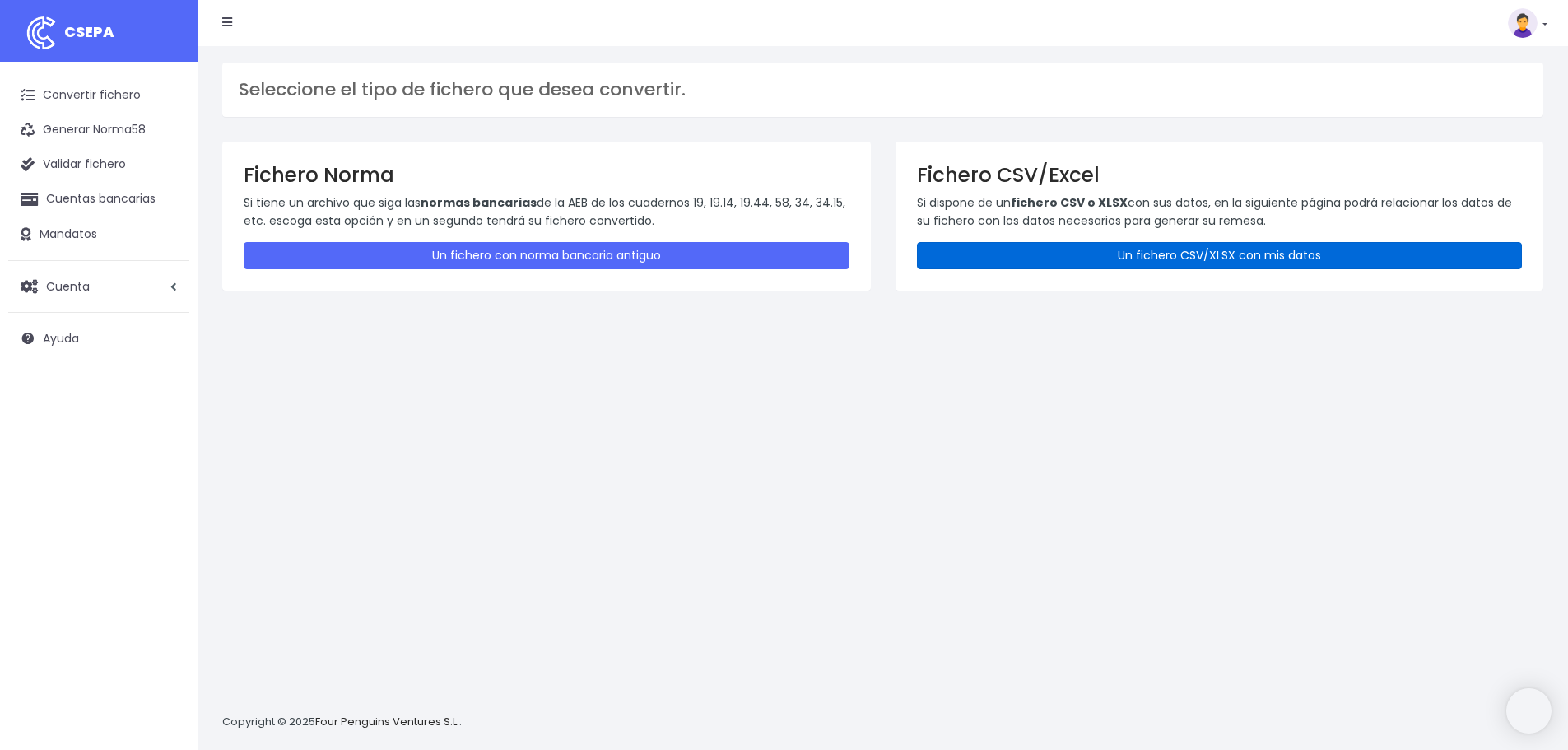
click at [1119, 255] on link "Un fichero CSV/XLSX con mis datos" at bounding box center [1219, 255] width 606 height 28
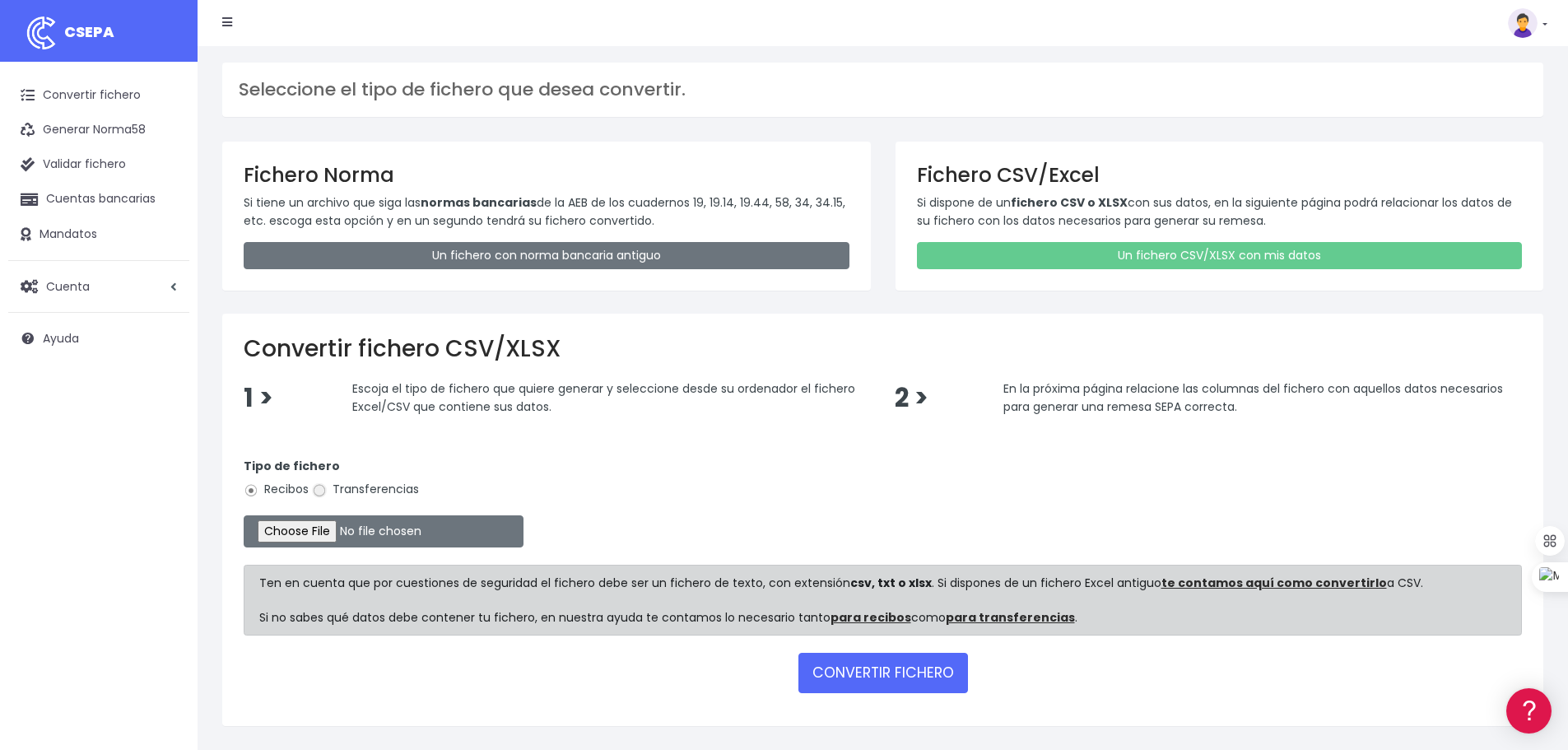
drag, startPoint x: 323, startPoint y: 490, endPoint x: 335, endPoint y: 501, distance: 16.3
click at [323, 491] on input "Transferencias" at bounding box center [319, 490] width 15 height 15
radio input "true"
click at [345, 542] on input "file" at bounding box center [383, 531] width 279 height 32
type input "C:\fakepath\transferencias-2025-09-12.csv"
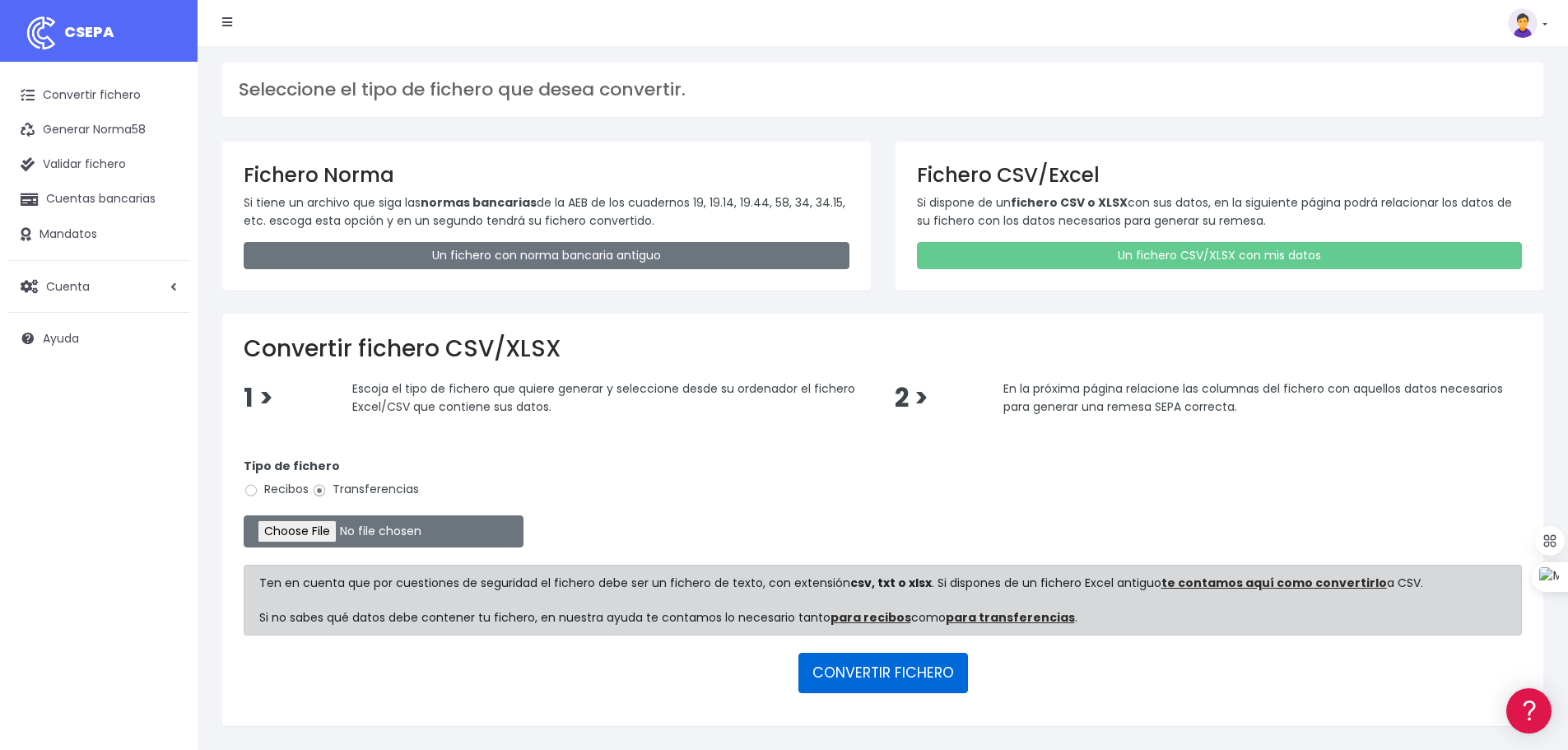
click at [929, 657] on button "CONVERTIR FICHERO" at bounding box center [883, 673] width 169 height 40
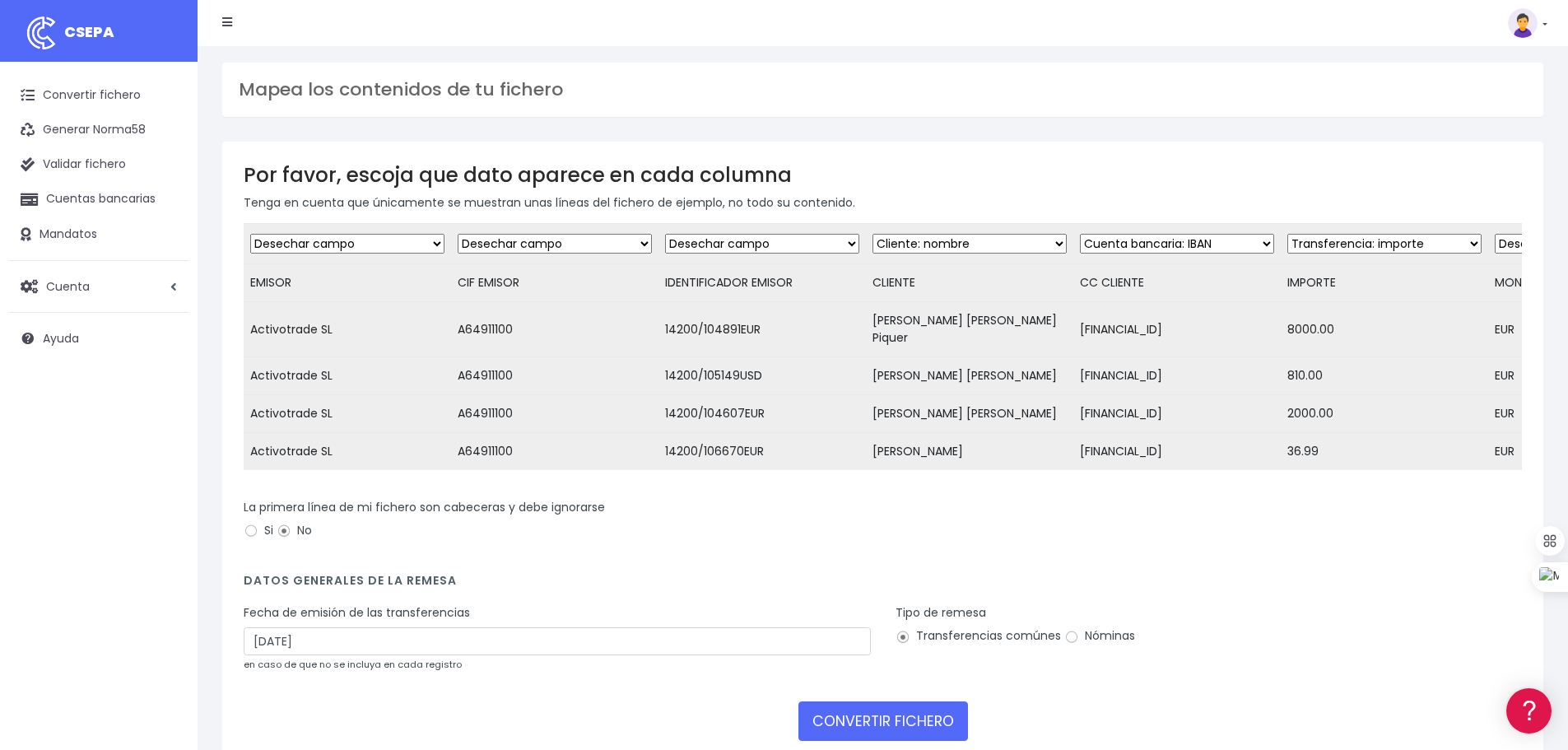
click at [1382, 241] on select "Desechar campo Cliente: nombre Cliente: DNI Cliente: Email Cliente: referencia …" at bounding box center [1384, 243] width 194 height 20
click at [1287, 234] on select "Desechar campo Cliente: nombre Cliente: DNI Cliente: Email Cliente: referencia …" at bounding box center [1384, 243] width 194 height 20
click at [1209, 243] on select "Desechar campo Cliente: nombre Cliente: DNI Cliente: Email Cliente: referencia …" at bounding box center [1177, 243] width 194 height 20
click at [1080, 234] on select "Desechar campo Cliente: nombre Cliente: DNI Cliente: Email Cliente: referencia …" at bounding box center [1177, 243] width 194 height 20
click at [1494, 243] on select "Desechar campo Cliente: nombre Cliente: DNI Cliente: Email Cliente: referencia …" at bounding box center [1591, 243] width 194 height 20
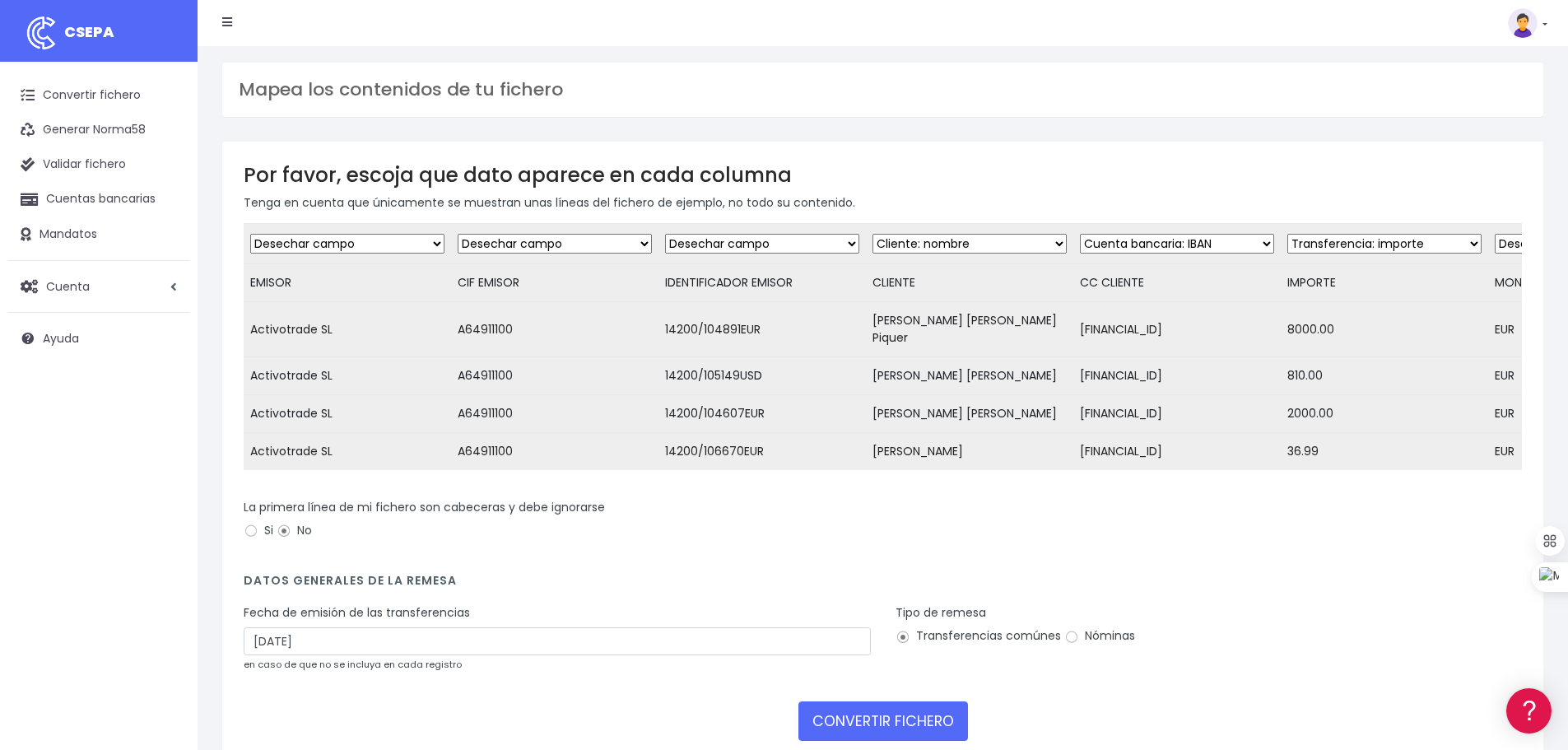
click at [1220, 179] on h3 "Por favor, escoja que dato aparece en cada columna" at bounding box center [882, 175] width 1278 height 24
click at [745, 237] on select "Desechar campo Cliente: nombre Cliente: DNI Cliente: Email Cliente: referencia …" at bounding box center [762, 243] width 194 height 20
click at [837, 154] on div "Por favor, escoja que dato aparece en cada columna Tenga en cuenta que únicamen…" at bounding box center [882, 458] width 1320 height 632
click at [613, 241] on select "Desechar campo Cliente: nombre Cliente: DNI Cliente: Email Cliente: referencia …" at bounding box center [554, 243] width 194 height 20
click at [916, 176] on h3 "Por favor, escoja que dato aparece en cada columna" at bounding box center [882, 175] width 1278 height 24
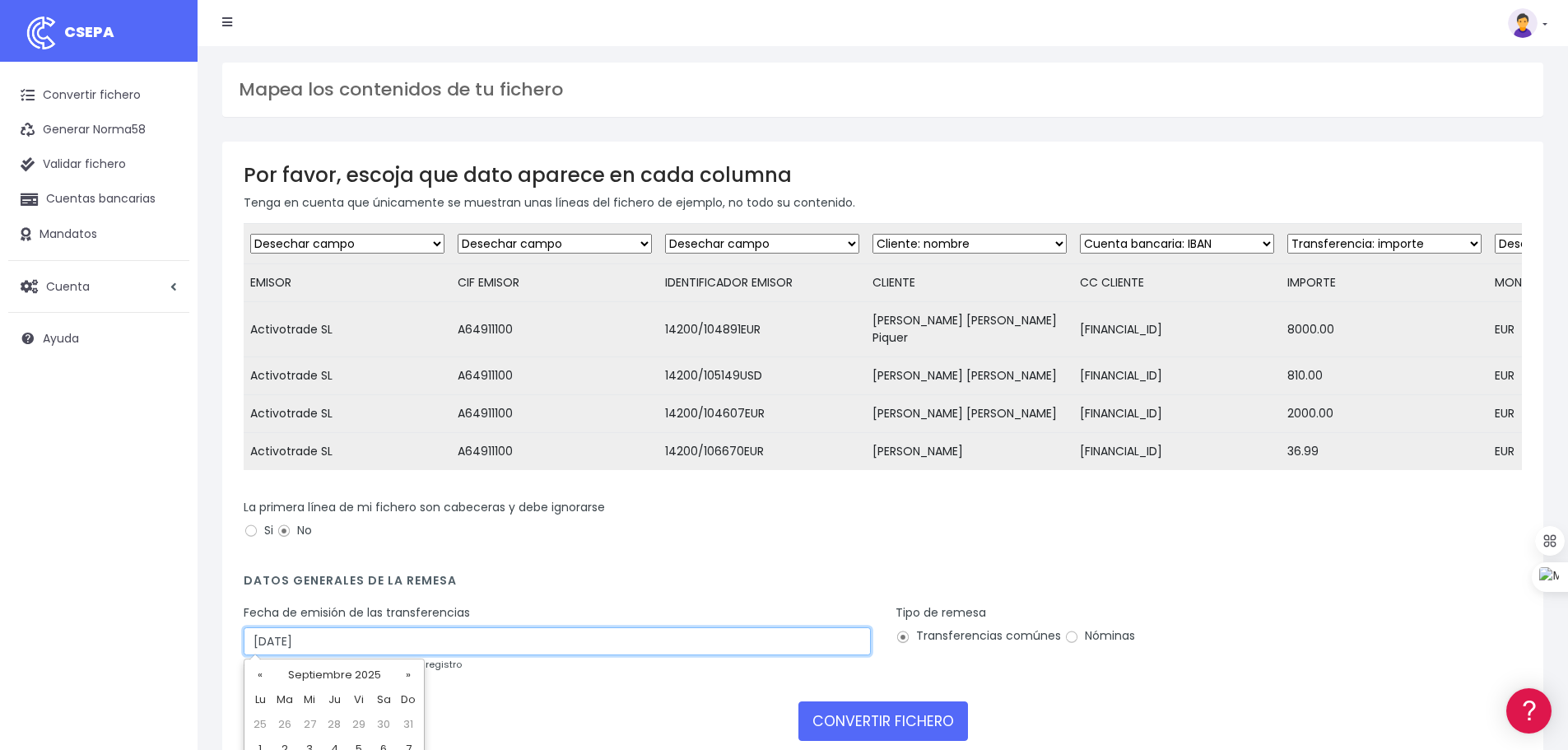
click at [267, 641] on input "17/09/2025" at bounding box center [556, 641] width 627 height 28
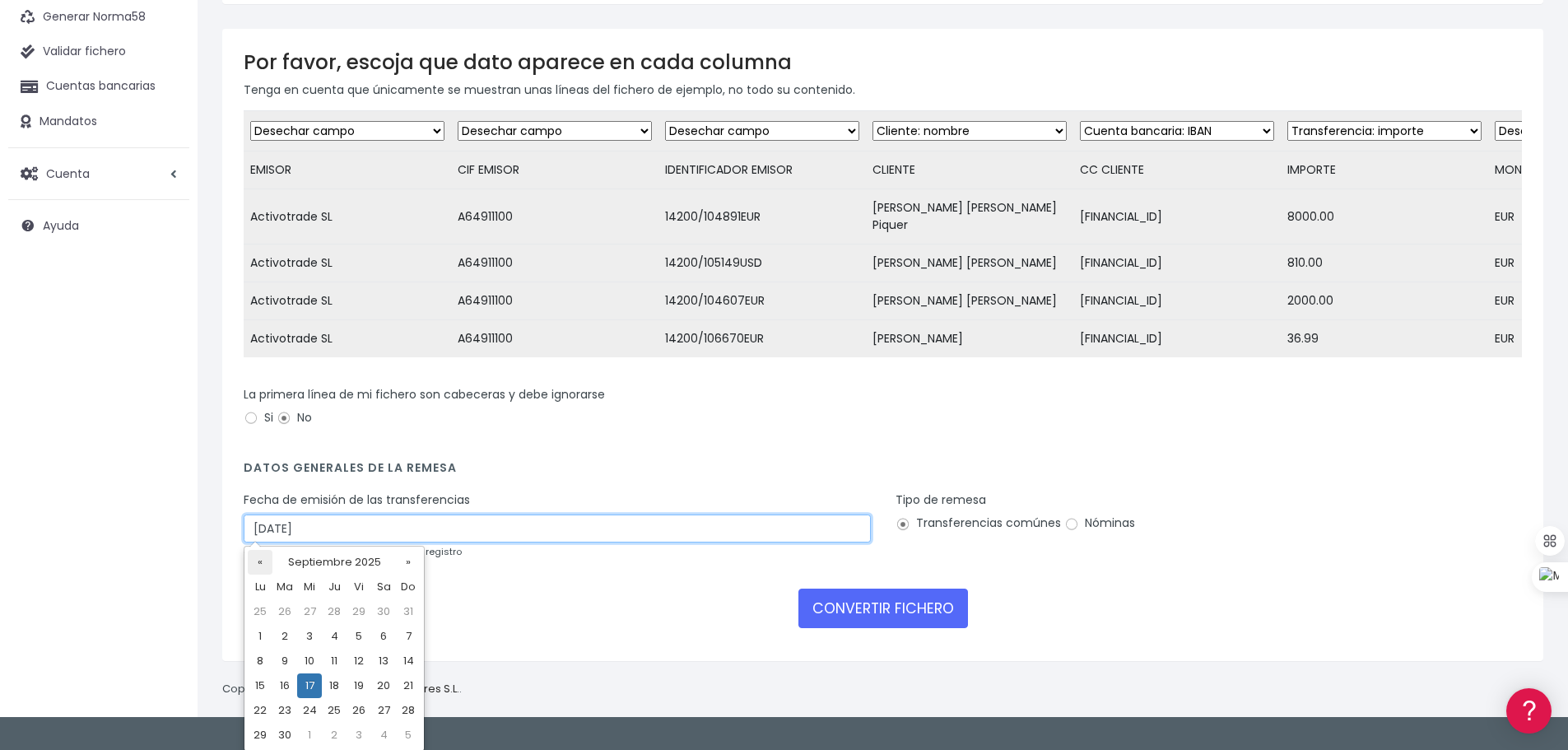
scroll to position [114, 0]
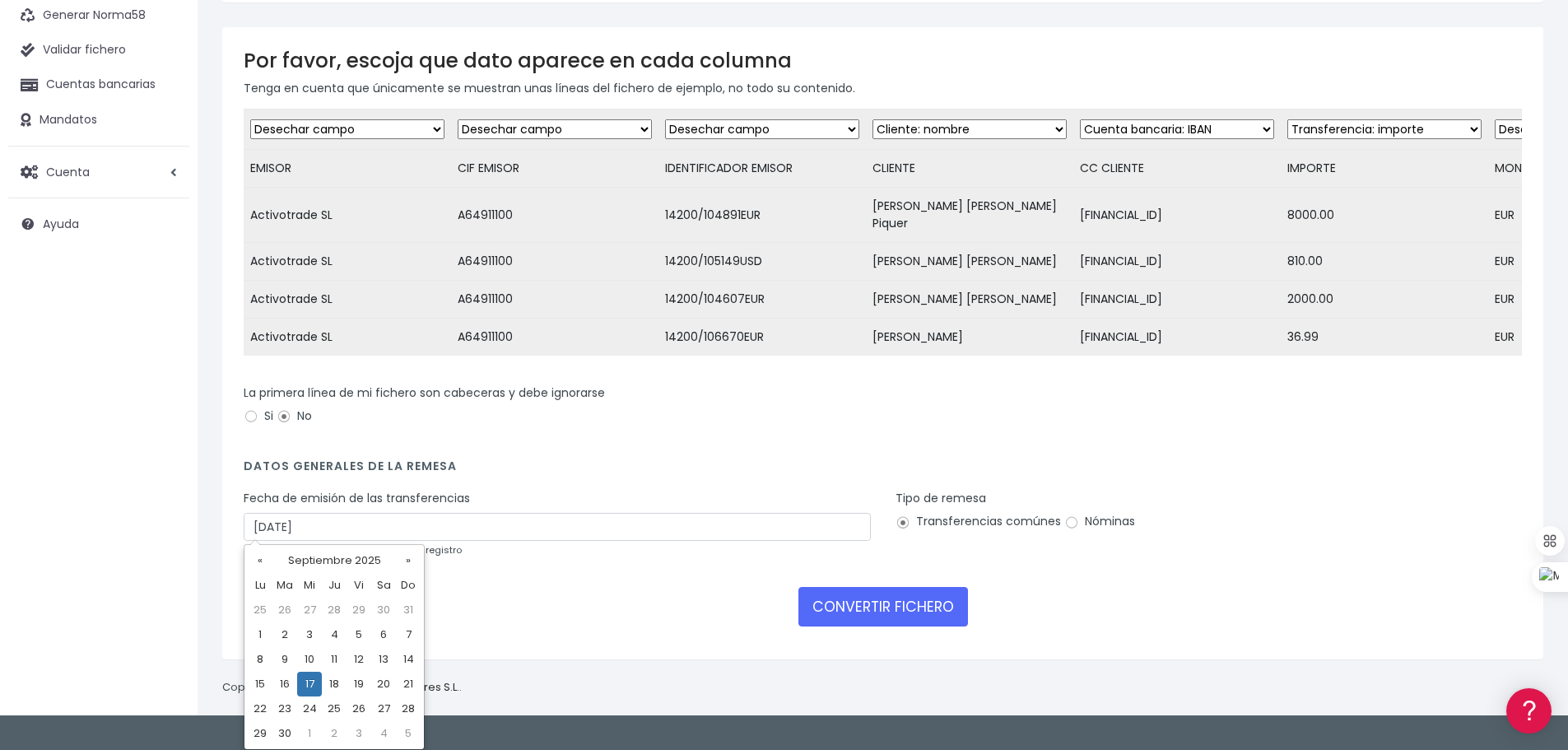
click at [262, 687] on td "15" at bounding box center [260, 684] width 25 height 25
type input "15/09/2025"
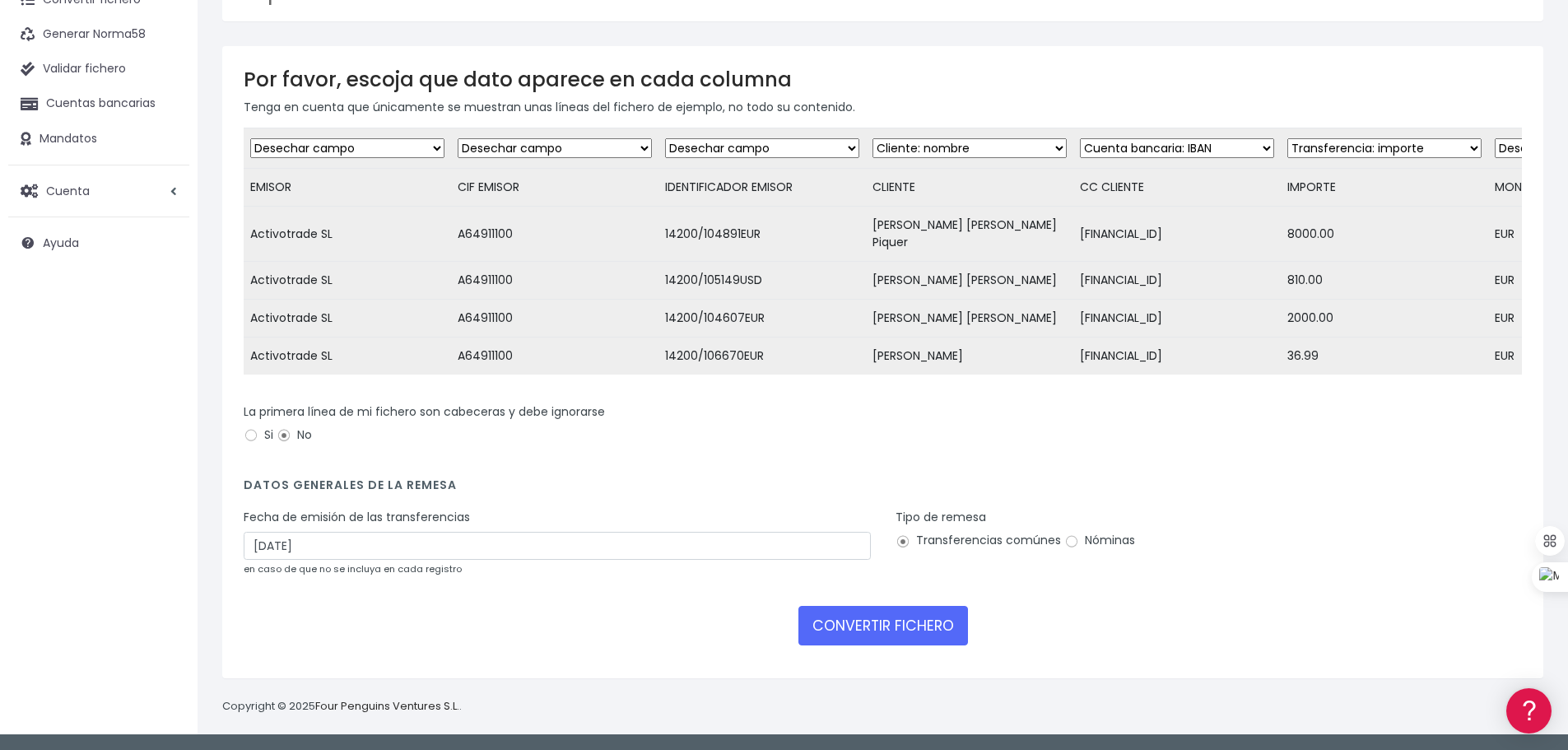
scroll to position [90, 0]
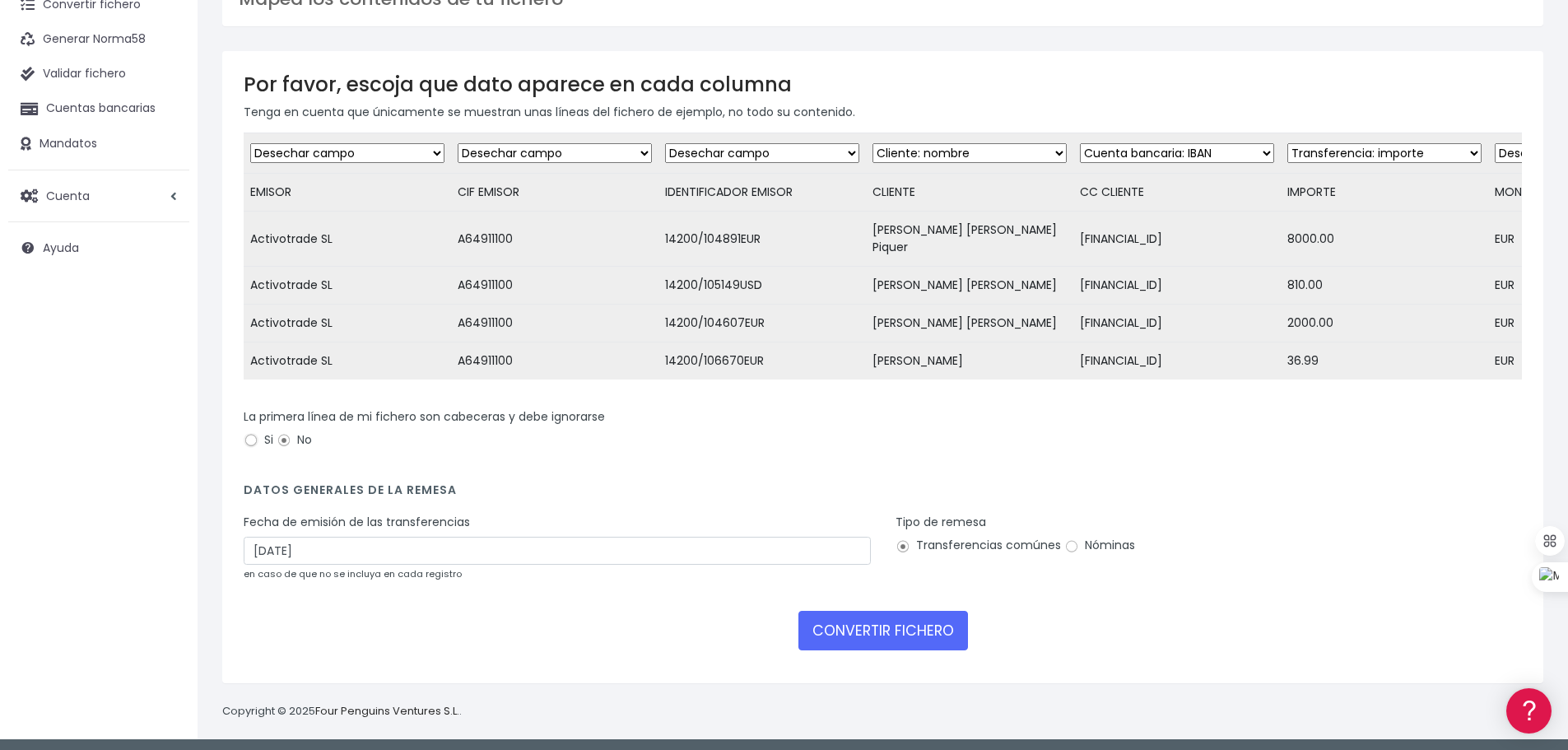
click at [257, 436] on input "Si" at bounding box center [250, 440] width 15 height 15
radio input "true"
click at [859, 624] on button "CONVERTIR FICHERO" at bounding box center [883, 630] width 169 height 40
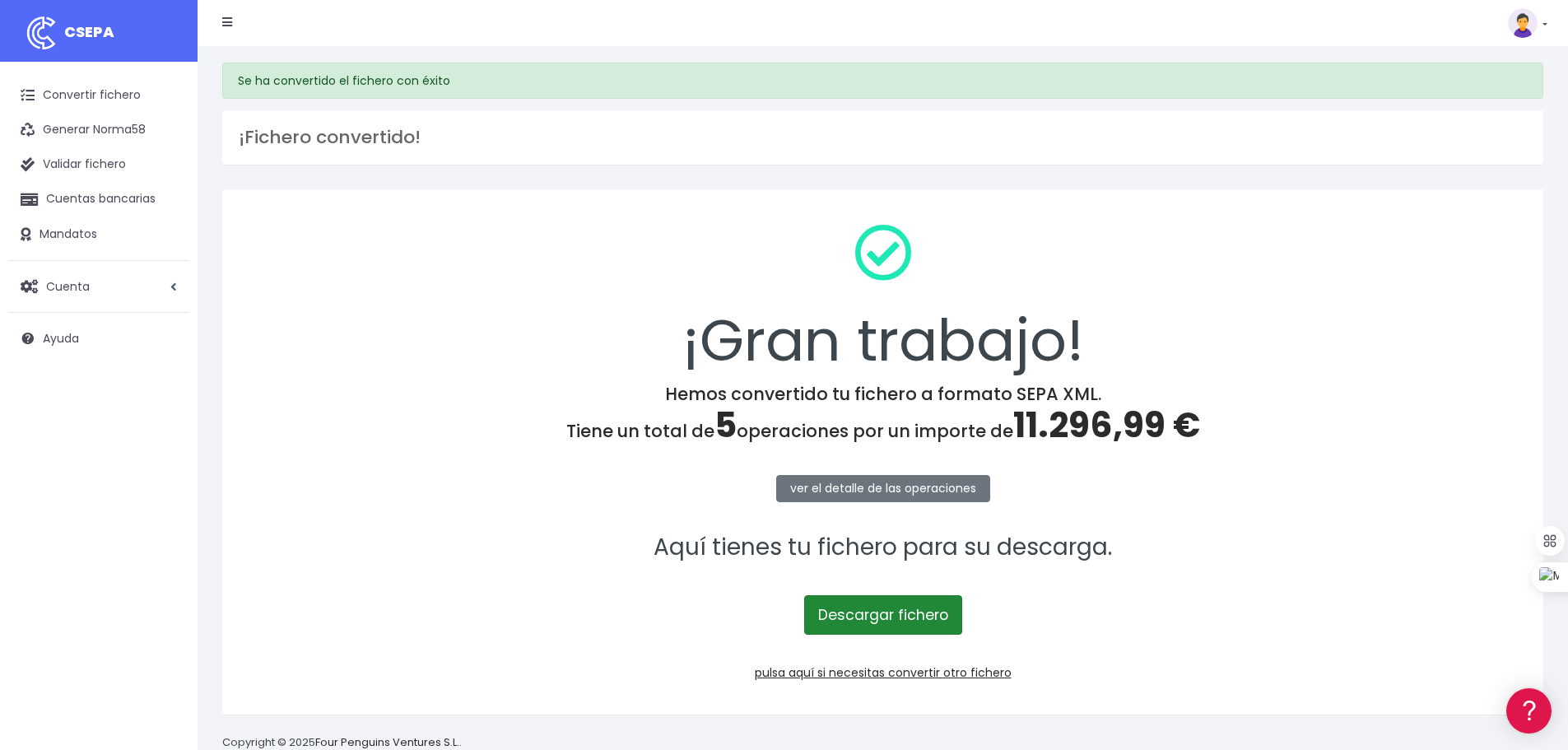
drag, startPoint x: 0, startPoint y: 0, endPoint x: 859, endPoint y: 624, distance: 1061.7
click at [859, 624] on link "Descargar fichero" at bounding box center [883, 615] width 158 height 40
